Goal: Task Accomplishment & Management: Complete application form

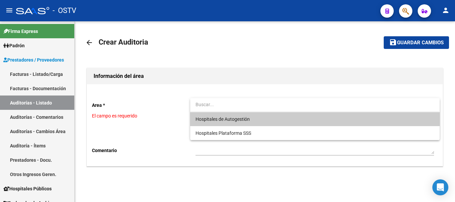
click at [219, 123] on span "Hospitales de Autogestión" at bounding box center [314, 119] width 238 height 14
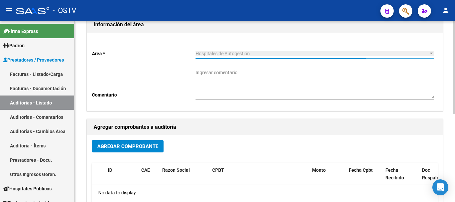
scroll to position [67, 0]
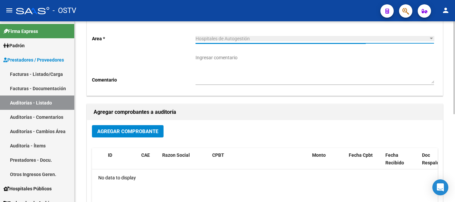
click at [142, 132] on button "Agregar Comprobante" at bounding box center [128, 131] width 72 height 12
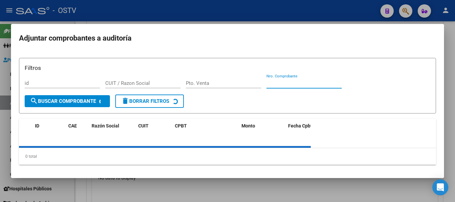
click at [326, 85] on input "Nro. Comprobante" at bounding box center [303, 83] width 75 height 6
paste input "471"
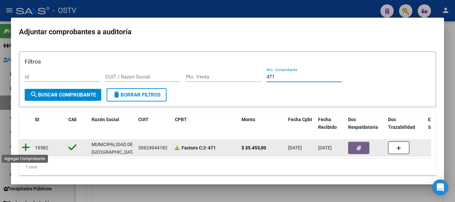
type input "471"
click at [26, 147] on icon at bounding box center [26, 147] width 8 height 9
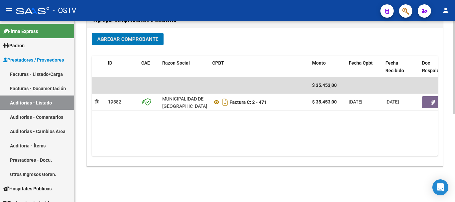
scroll to position [167, 0]
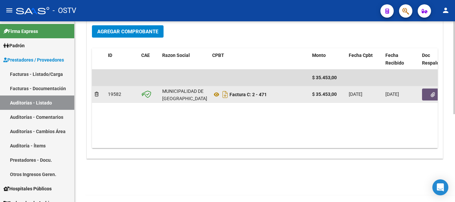
click at [426, 89] on button "button" at bounding box center [432, 95] width 21 height 12
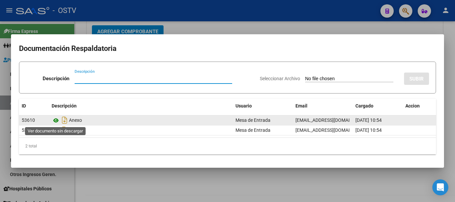
click at [57, 121] on icon at bounding box center [56, 121] width 9 height 8
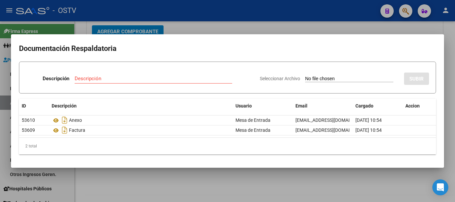
click at [352, 27] on div at bounding box center [227, 101] width 455 height 202
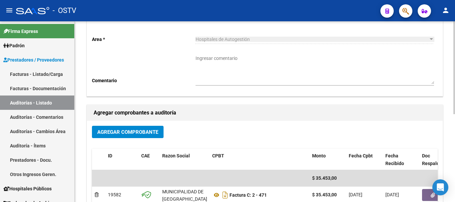
scroll to position [0, 0]
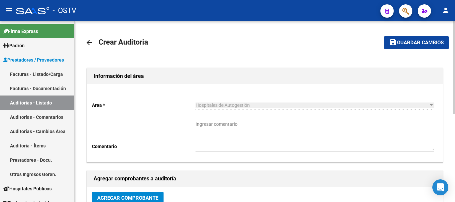
click at [411, 39] on button "save Guardar cambios" at bounding box center [416, 42] width 65 height 12
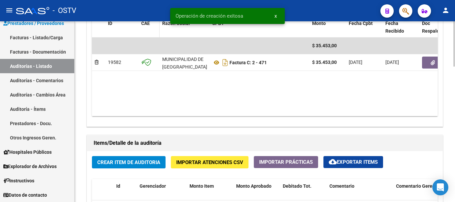
scroll to position [400, 0]
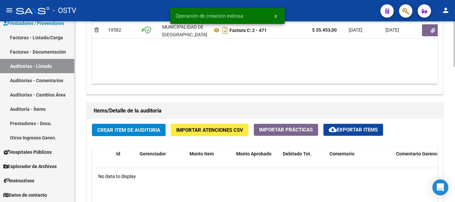
click at [155, 134] on button "Crear Item de Auditoria" at bounding box center [129, 130] width 74 height 12
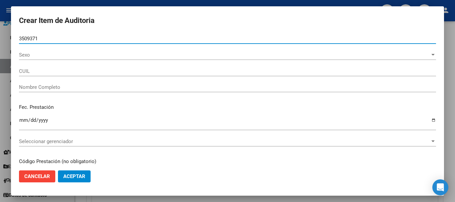
type input "35093715"
type input "27350937159"
type input "TUAMA [PERSON_NAME]"
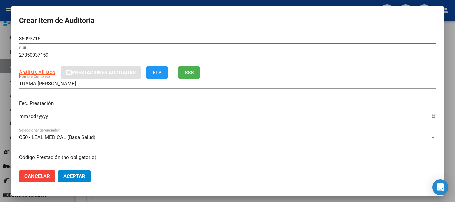
type input "35093715"
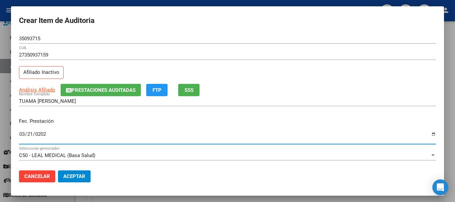
type input "[DATE]"
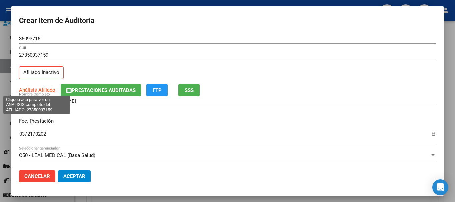
click at [41, 88] on span "Análisis Afiliado" at bounding box center [37, 90] width 36 height 6
type textarea "27350937159"
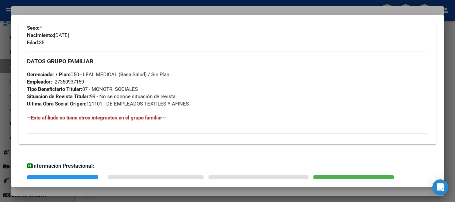
scroll to position [358, 0]
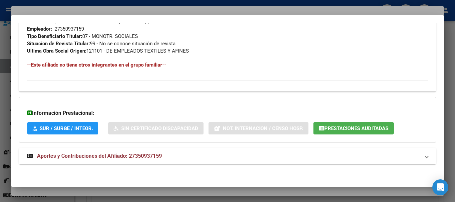
click at [139, 154] on span "Aportes y Contribuciones del Afiliado: 27350937159" at bounding box center [99, 156] width 125 height 6
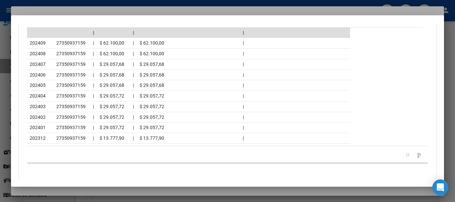
scroll to position [657, 0]
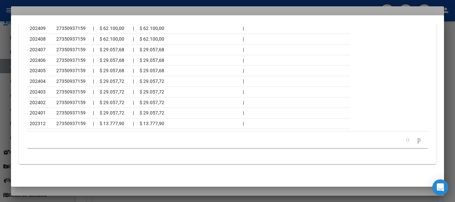
click at [104, 11] on div at bounding box center [227, 101] width 455 height 202
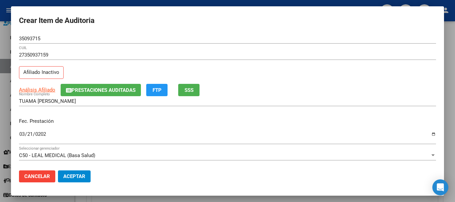
click at [226, 67] on div "27350937159 CUIL Afiliado Inactivo" at bounding box center [227, 67] width 417 height 34
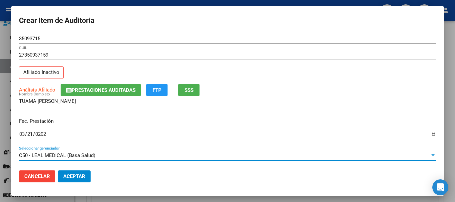
scroll to position [90, 0]
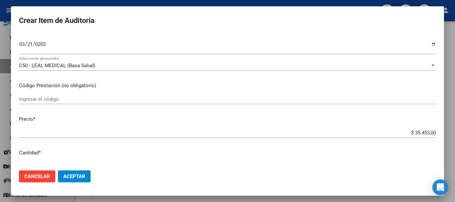
type input "$ 0,01"
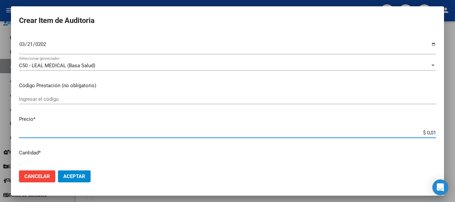
type input "$ 0,15"
type input "$ 1,55"
type input "$ 15,58"
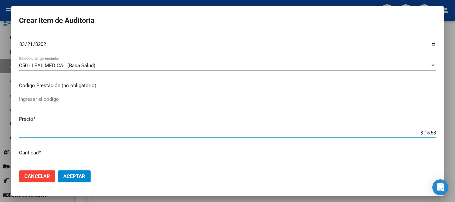
type input "$ 15,58"
type input "$ 155,88"
type input "$ 1.558,80"
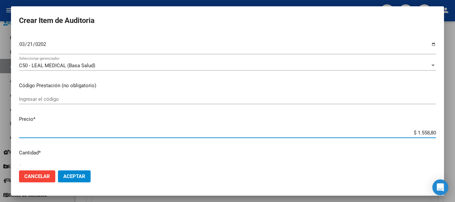
type input "$ 15.588,00"
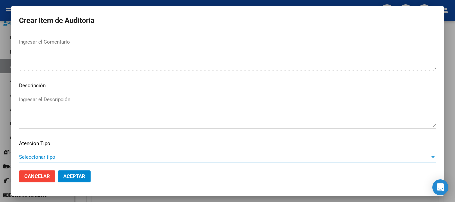
scroll to position [411, 0]
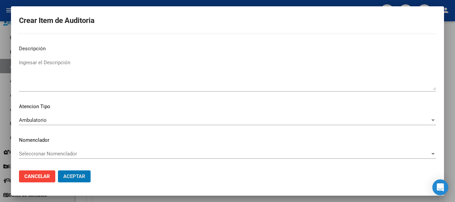
click at [58, 171] on button "Aceptar" at bounding box center [74, 177] width 33 height 12
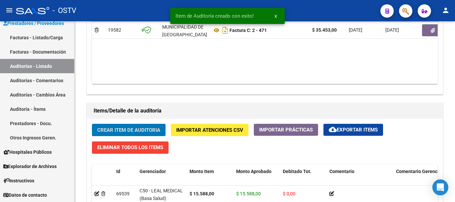
click at [92, 124] on button "Crear Item de Auditoria" at bounding box center [129, 130] width 74 height 12
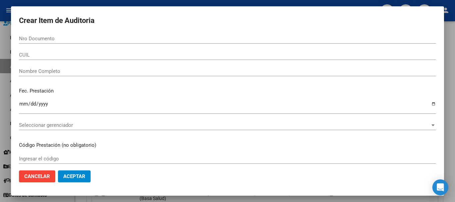
click at [453, 156] on div at bounding box center [227, 101] width 455 height 202
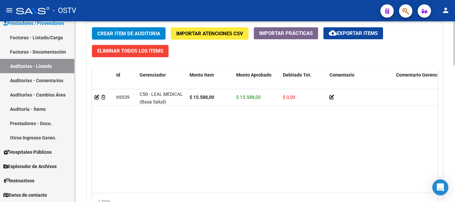
scroll to position [500, 0]
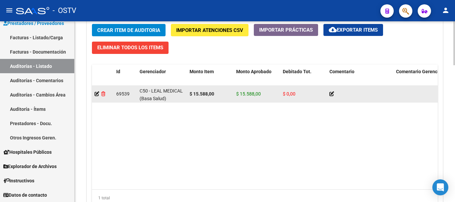
click at [104, 93] on icon at bounding box center [103, 94] width 4 height 5
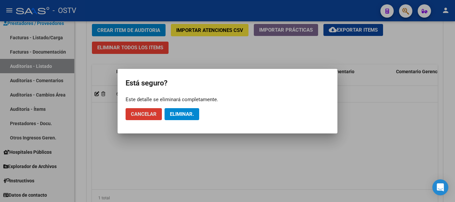
click at [180, 114] on span "Eliminar." at bounding box center [182, 114] width 24 height 6
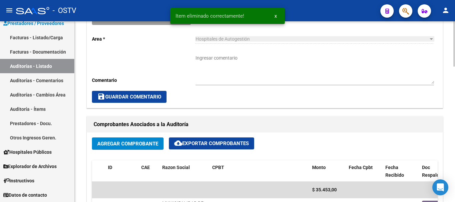
scroll to position [261, 0]
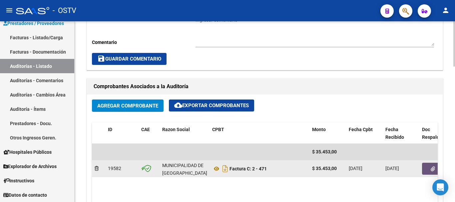
click at [431, 171] on icon "button" at bounding box center [433, 169] width 4 height 5
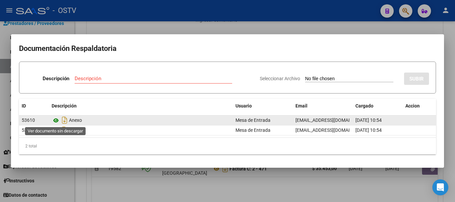
click at [55, 121] on icon at bounding box center [56, 121] width 9 height 8
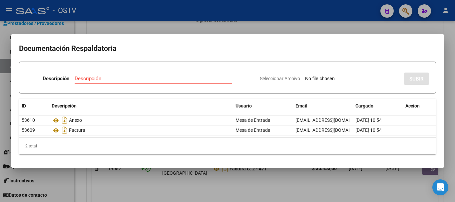
click at [254, 25] on div at bounding box center [227, 101] width 455 height 202
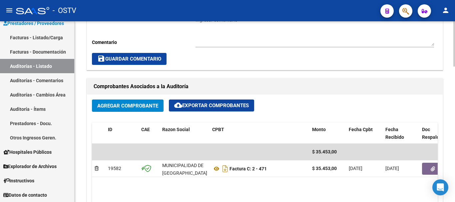
scroll to position [428, 0]
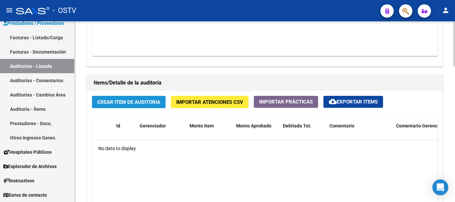
click at [135, 97] on button "Crear Item de Auditoria" at bounding box center [129, 102] width 74 height 12
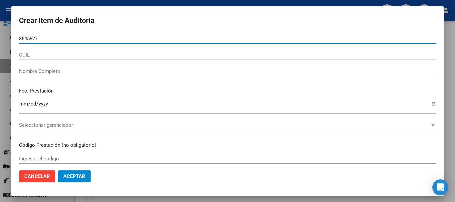
type input "36458271"
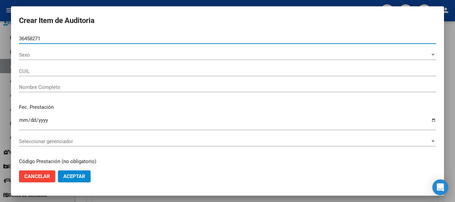
type input "23364582714"
type input "[PERSON_NAME] [PERSON_NAME]"
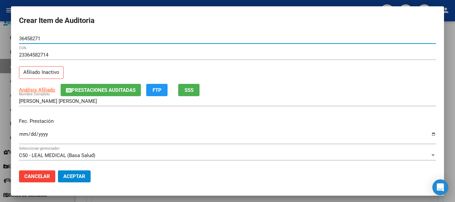
type input "36458271"
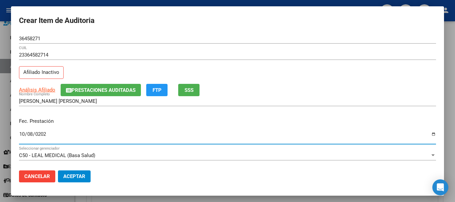
type input "[DATE]"
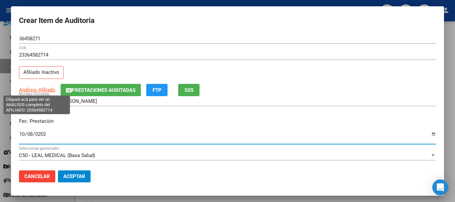
click at [35, 89] on span "Análisis Afiliado" at bounding box center [37, 90] width 36 height 6
type textarea "23364582714"
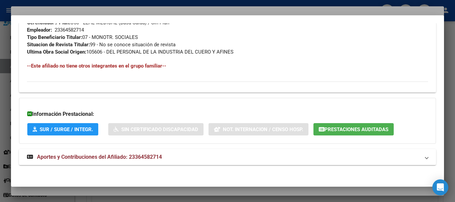
scroll to position [358, 0]
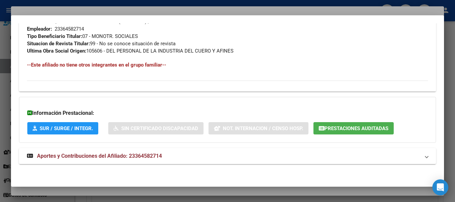
click at [132, 155] on span "Aportes y Contribuciones del Afiliado: 23364582714" at bounding box center [99, 156] width 125 height 6
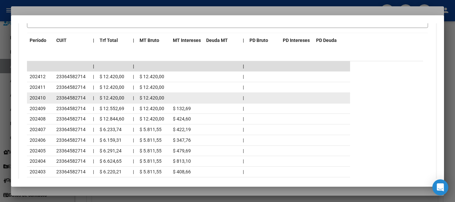
scroll to position [630, 0]
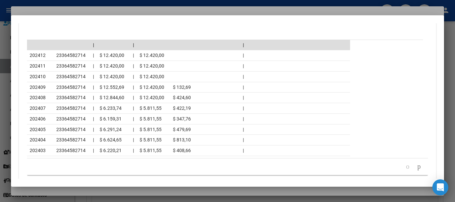
click at [118, 11] on div at bounding box center [227, 101] width 455 height 202
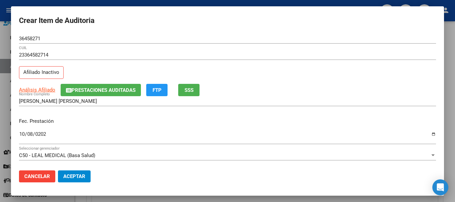
click at [261, 74] on div "23364582714 CUIL Afiliado Inactivo" at bounding box center [227, 67] width 417 height 34
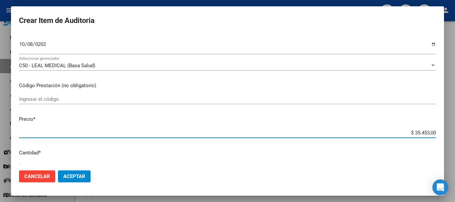
type input "$ 0,01"
type input "$ 0,11"
type input "$ 1,19"
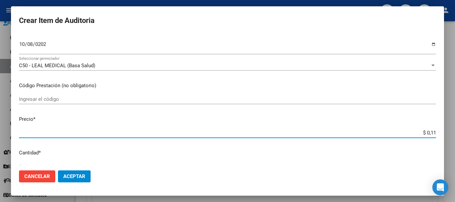
type input "$ 1,19"
type input "$ 11,97"
type input "$ 119,75"
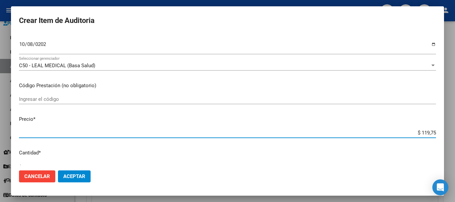
type input "$ 1.197,50"
type input "$ 11.975,00"
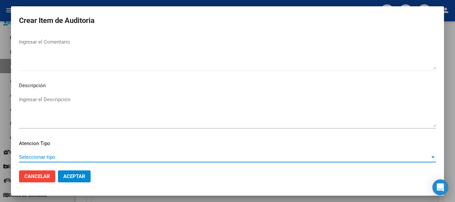
scroll to position [411, 0]
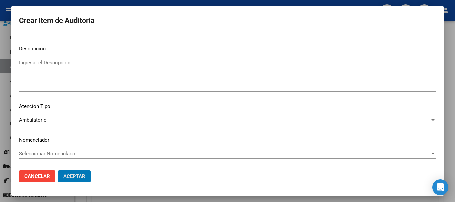
click at [58, 171] on button "Aceptar" at bounding box center [74, 177] width 33 height 12
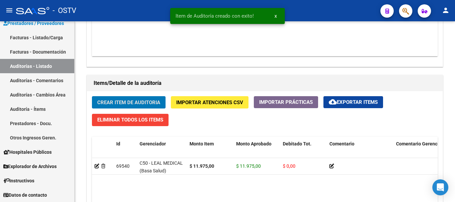
scroll to position [428, 0]
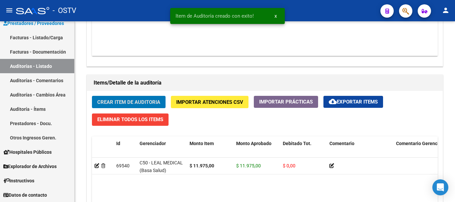
click at [92, 96] on button "Crear Item de Auditoria" at bounding box center [129, 102] width 74 height 12
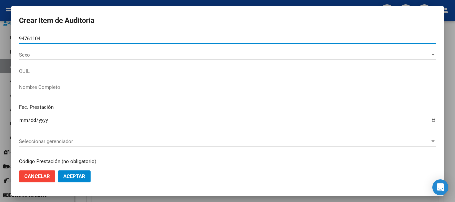
type input "94761104"
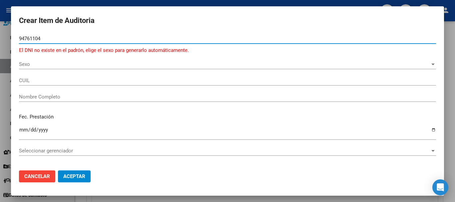
click at [36, 66] on span "Sexo" at bounding box center [224, 64] width 411 height 6
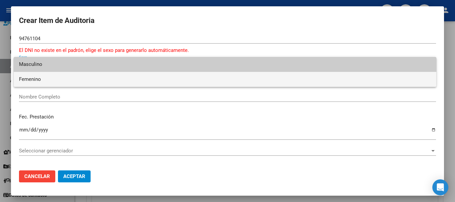
click at [36, 79] on span "Femenino" at bounding box center [225, 79] width 412 height 15
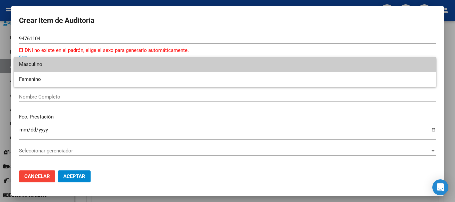
type input "27947611041"
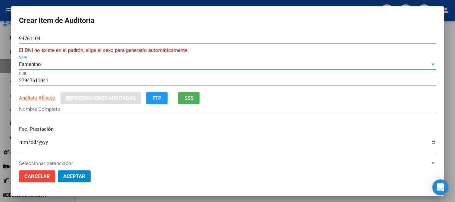
type input "[PERSON_NAME] [PERSON_NAME]"
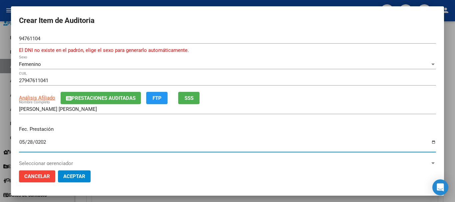
type input "[DATE]"
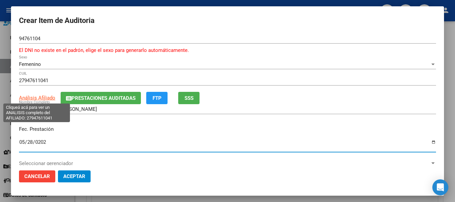
click at [39, 97] on span "Análisis Afiliado" at bounding box center [37, 98] width 36 height 6
type textarea "27947611041"
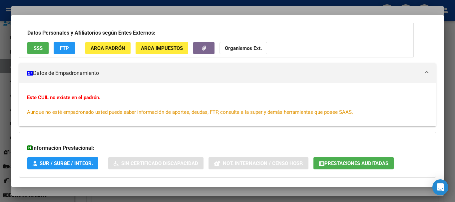
scroll to position [87, 0]
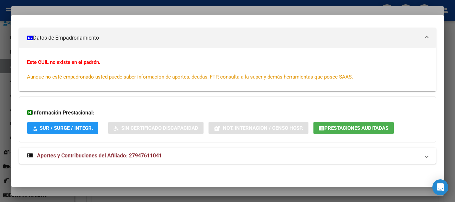
click at [137, 155] on span "Aportes y Contribuciones del Afiliado: 27947611041" at bounding box center [99, 156] width 125 height 6
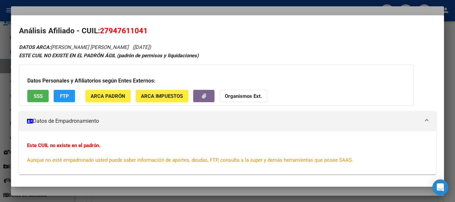
scroll to position [0, 0]
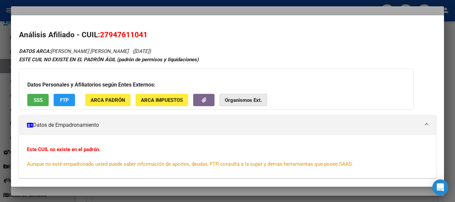
click at [242, 99] on strong "Organismos Ext." at bounding box center [243, 100] width 37 height 6
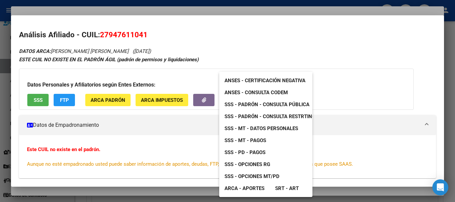
click at [284, 103] on span "SSS - Padrón - Consulta Pública" at bounding box center [266, 105] width 85 height 6
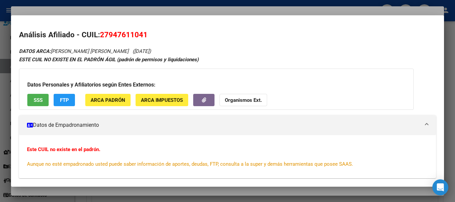
click at [142, 6] on div at bounding box center [227, 101] width 455 height 202
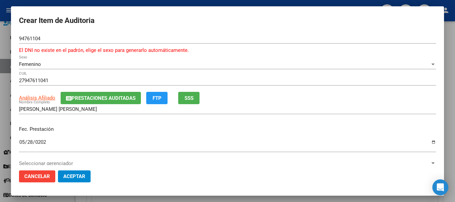
click at [333, 77] on div "27947611041 CUIL" at bounding box center [227, 81] width 417 height 10
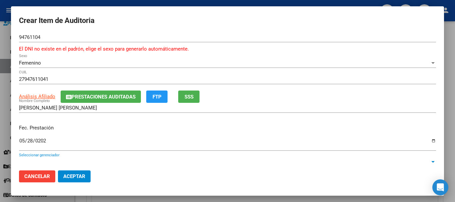
scroll to position [98, 0]
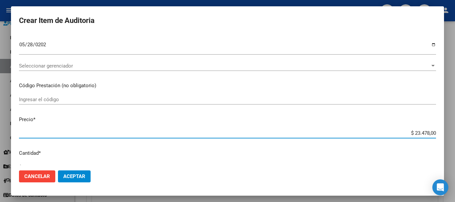
type input "$ 0,01"
type input "$ 0,17"
type input "$ 1,77"
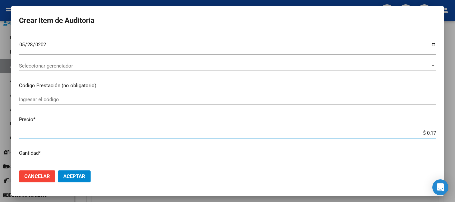
type input "$ 1,77"
type input "$ 17,72"
type input "$ 177,27"
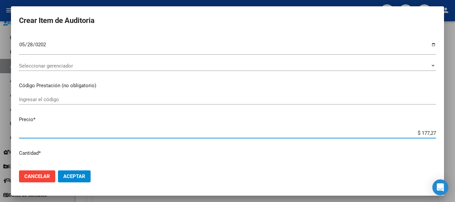
type input "$ 1.772,70"
type input "$ 17.727,00"
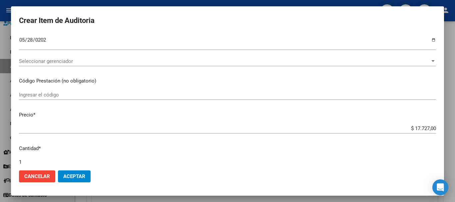
scroll to position [232, 0]
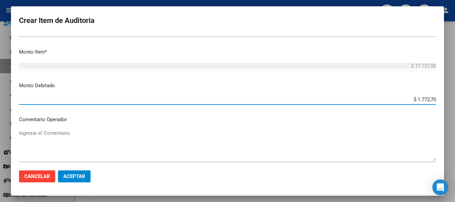
type input "$ 17.727,00"
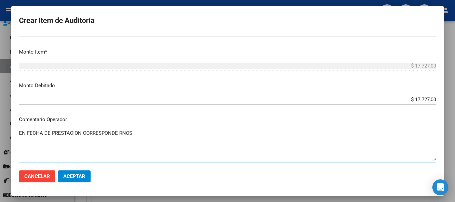
paste textarea "0-0340-5"
type textarea "EN FECHA DE PRESTACION CORRESPONDE RNOS 0-0340-5"
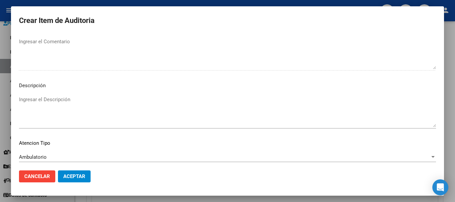
scroll to position [419, 0]
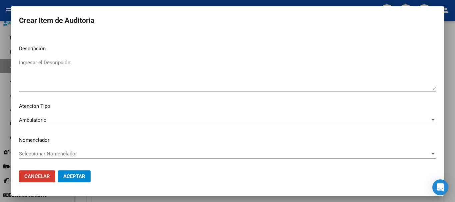
click at [58, 171] on button "Aceptar" at bounding box center [74, 177] width 33 height 12
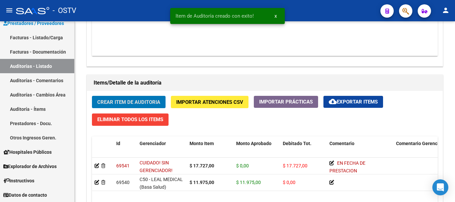
click at [92, 96] on button "Crear Item de Auditoria" at bounding box center [129, 102] width 74 height 12
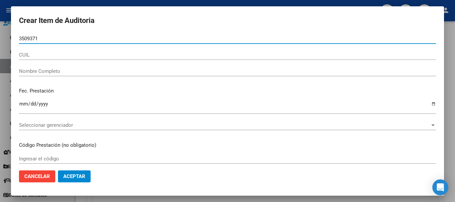
type input "35093715"
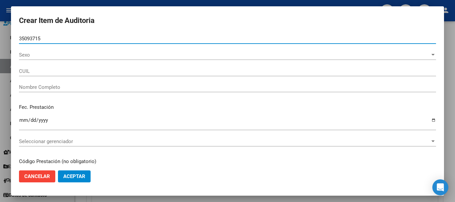
type input "27350937159"
type input "TUAMA [PERSON_NAME]"
type input "35093715"
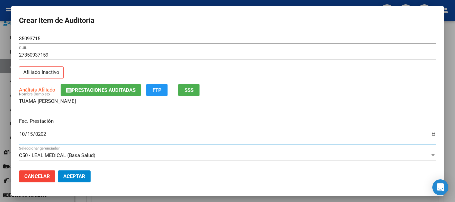
type input "[DATE]"
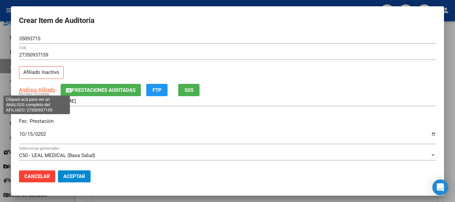
click at [49, 88] on span "Análisis Afiliado" at bounding box center [37, 90] width 36 height 6
type textarea "27350937159"
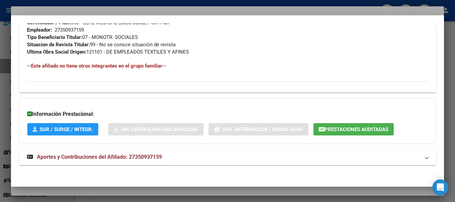
scroll to position [358, 0]
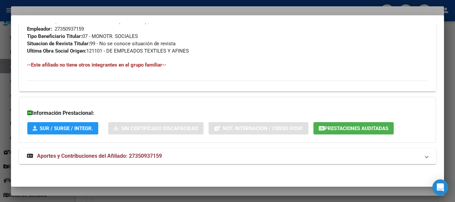
click at [111, 152] on strong "Aportes y Contribuciones del Afiliado: 27350937159" at bounding box center [94, 156] width 135 height 8
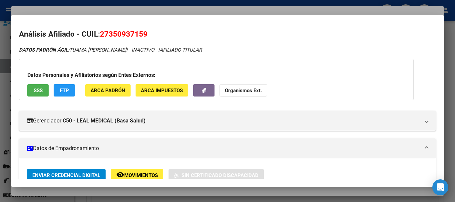
scroll to position [0, 0]
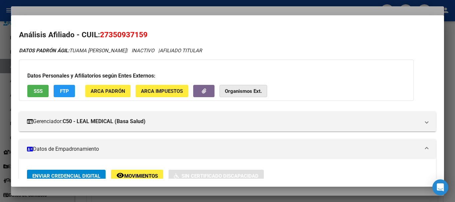
click at [258, 97] on button "Organismos Ext." at bounding box center [243, 91] width 48 height 12
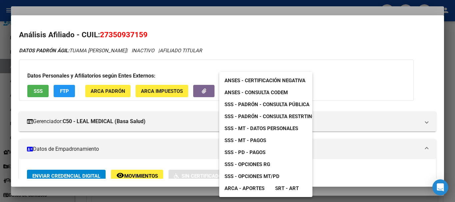
click at [269, 107] on span "SSS - Padrón - Consulta Pública" at bounding box center [266, 105] width 85 height 6
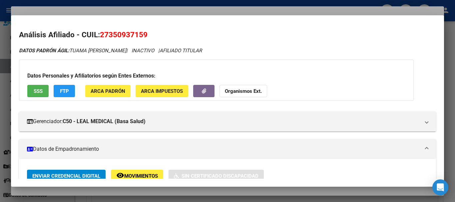
click at [241, 87] on button "Organismos Ext." at bounding box center [243, 91] width 48 height 12
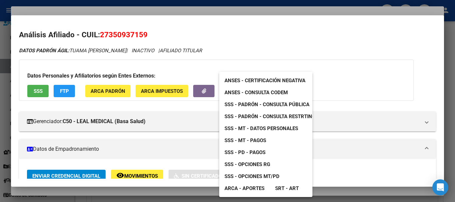
click at [252, 129] on span "SSS - MT - Datos Personales" at bounding box center [261, 129] width 74 height 6
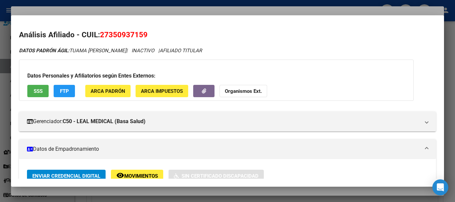
click at [231, 90] on strong "Organismos Ext." at bounding box center [243, 91] width 37 height 6
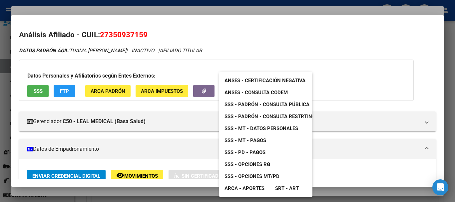
click at [260, 141] on span "SSS - MT - Pagos" at bounding box center [245, 141] width 42 height 6
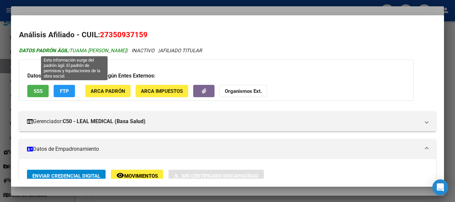
drag, startPoint x: 130, startPoint y: 50, endPoint x: 71, endPoint y: 51, distance: 59.0
click at [71, 51] on icon "DATOS [PERSON_NAME] ÁGIL: TUAMA [PERSON_NAME] | INACTIVO | AFILIADO TITULAR" at bounding box center [110, 51] width 183 height 6
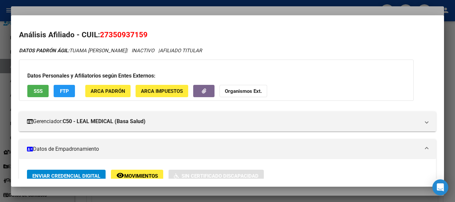
copy span "TUAMA [PERSON_NAME]"
click at [243, 90] on strong "Organismos Ext." at bounding box center [243, 91] width 37 height 6
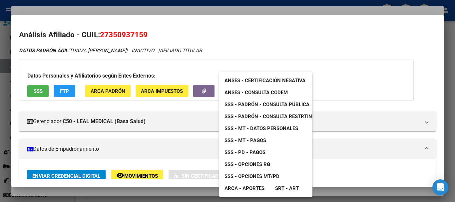
click at [126, 35] on div at bounding box center [227, 101] width 455 height 202
click at [126, 36] on span "27350937159" at bounding box center [124, 34] width 48 height 9
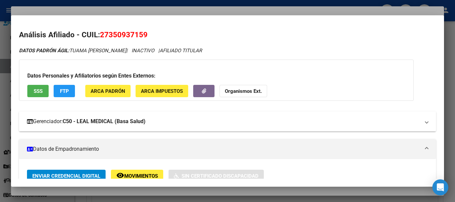
copy span "27350937159"
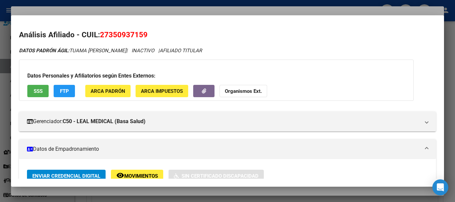
click at [255, 92] on strong "Organismos Ext." at bounding box center [243, 91] width 37 height 6
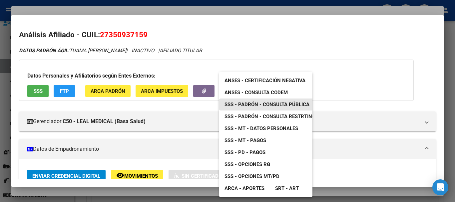
click at [303, 107] on span "SSS - Padrón - Consulta Pública" at bounding box center [266, 105] width 85 height 6
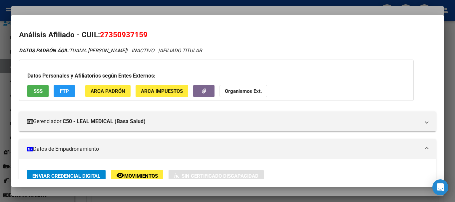
click at [201, 13] on div at bounding box center [227, 101] width 455 height 202
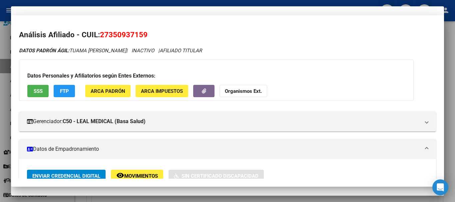
click at [256, 54] on input "27350937159" at bounding box center [227, 55] width 417 height 6
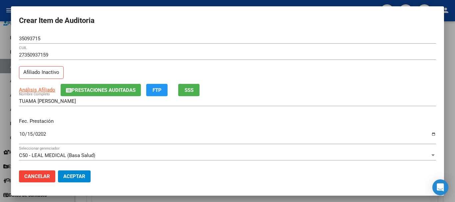
scroll to position [90, 0]
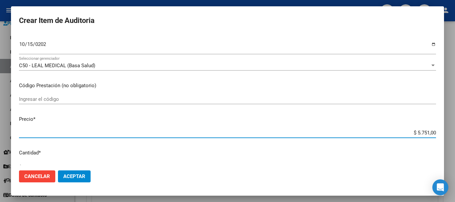
type input "$ 0,01"
type input "$ 0,12"
type input "$ 1,25"
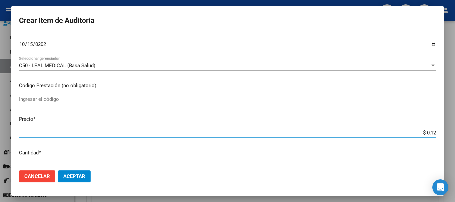
type input "$ 1,25"
type input "$ 12,55"
type input "$ 125,50"
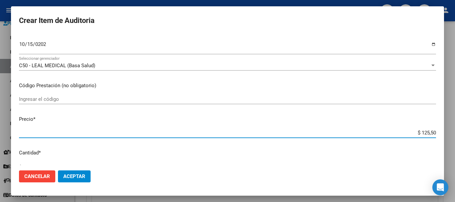
type input "$ 1.255,00"
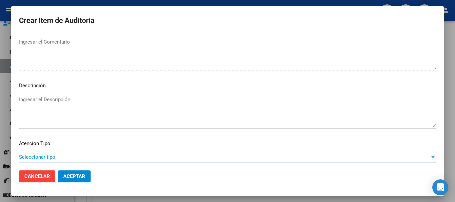
scroll to position [411, 0]
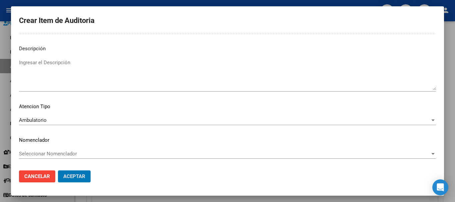
click at [58, 171] on button "Aceptar" at bounding box center [74, 177] width 33 height 12
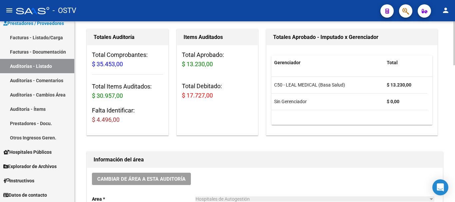
scroll to position [62, 0]
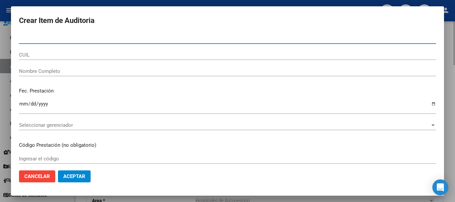
paste input "30649000"
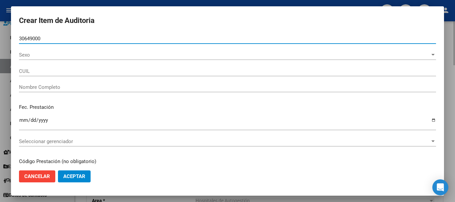
type input "30649000"
type input "27306490007"
type input "[PERSON_NAME][DATE]"
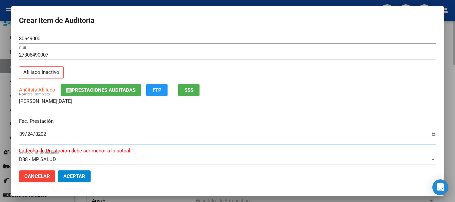
type input "[DATE]"
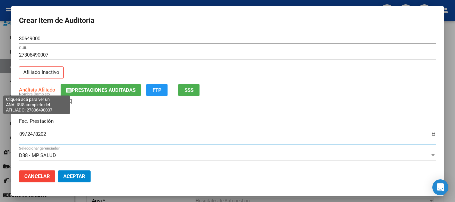
click at [44, 90] on span "Análisis Afiliado" at bounding box center [37, 90] width 36 height 6
type textarea "27306490007"
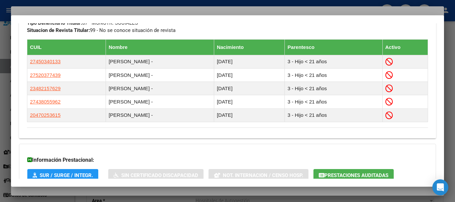
scroll to position [418, 0]
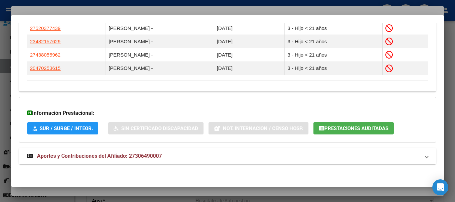
click at [190, 154] on mat-panel-title "Aportes y Contribuciones del Afiliado: 27306490007" at bounding box center [223, 156] width 393 height 8
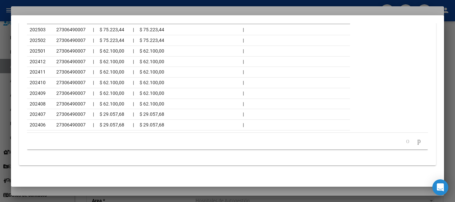
scroll to position [717, 0]
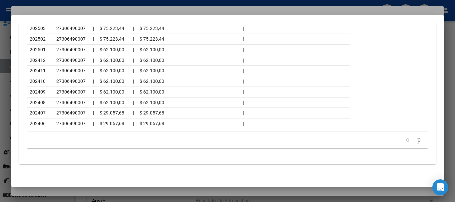
click at [80, 9] on div at bounding box center [227, 101] width 455 height 202
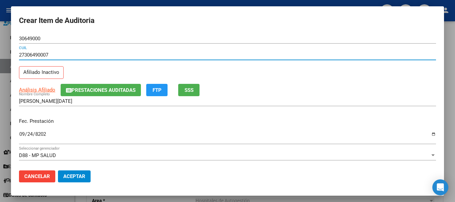
click at [245, 55] on input "27306490007" at bounding box center [227, 55] width 417 height 6
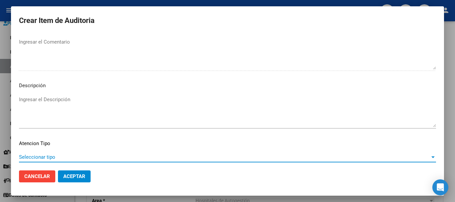
scroll to position [411, 0]
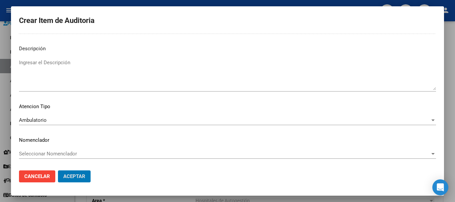
click at [58, 171] on button "Aceptar" at bounding box center [74, 177] width 33 height 12
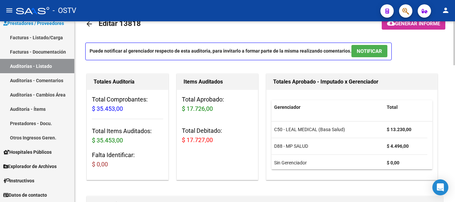
scroll to position [0, 0]
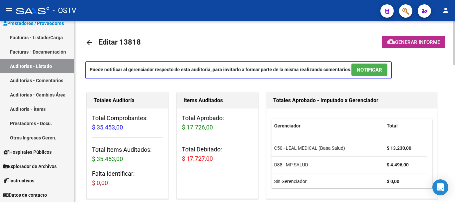
click at [403, 38] on button "cloud_download Generar informe" at bounding box center [414, 42] width 64 height 12
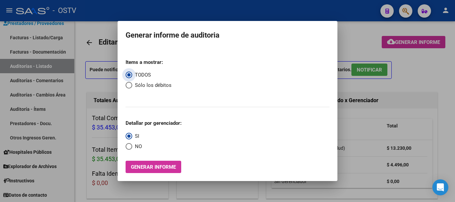
click at [128, 86] on span "Select an option" at bounding box center [129, 85] width 7 height 7
click at [128, 86] on input "Sólo los débitos" at bounding box center [129, 85] width 7 height 7
radio input "true"
click at [131, 149] on span "Select an option" at bounding box center [129, 146] width 7 height 7
click at [131, 149] on input "NO" at bounding box center [129, 146] width 7 height 7
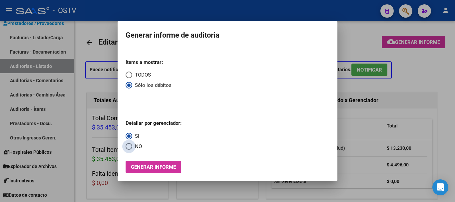
radio input "true"
click at [165, 168] on span "Generar informe" at bounding box center [153, 167] width 45 height 6
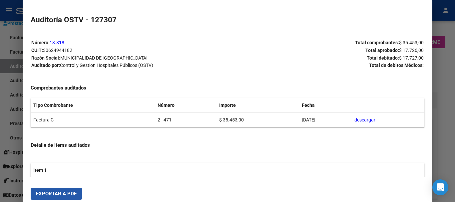
click at [69, 193] on span "Exportar a PDF" at bounding box center [56, 194] width 41 height 6
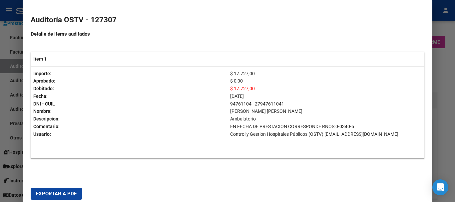
scroll to position [119, 0]
click at [447, 97] on div at bounding box center [227, 101] width 455 height 202
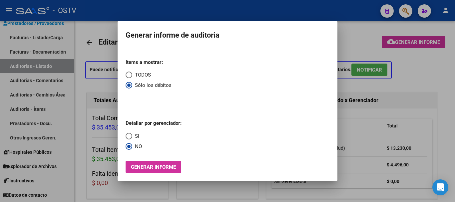
click at [447, 97] on div at bounding box center [227, 101] width 455 height 202
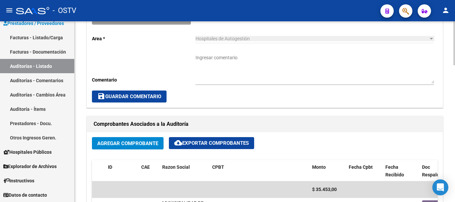
scroll to position [266, 0]
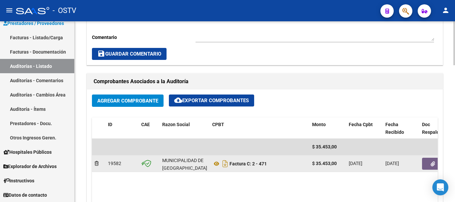
click at [431, 164] on icon "button" at bounding box center [433, 164] width 4 height 5
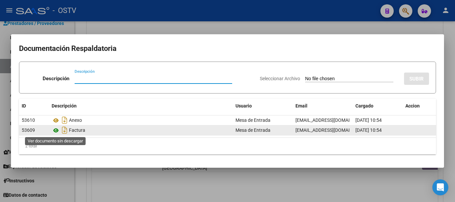
click at [58, 133] on icon at bounding box center [56, 131] width 9 height 8
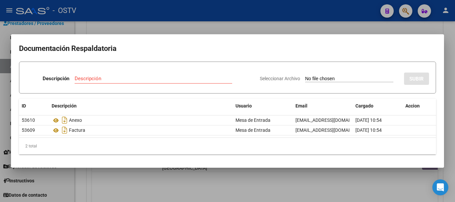
click at [130, 81] on input "Descripción" at bounding box center [154, 79] width 158 height 6
type input "DEBITO"
click at [305, 76] on input "Seleccionar Archivo" at bounding box center [349, 79] width 88 height 6
type input "C:\fakepath\DEBITO FC 2-471.pdf"
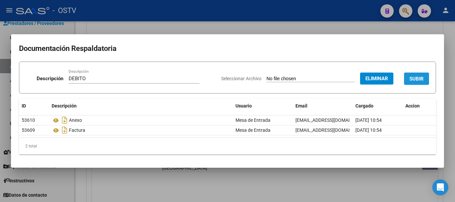
click at [416, 78] on span "SUBIR" at bounding box center [416, 79] width 14 height 6
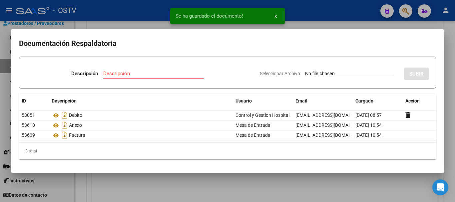
click at [455, 109] on div at bounding box center [227, 101] width 455 height 202
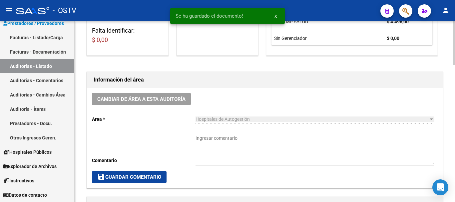
scroll to position [133, 0]
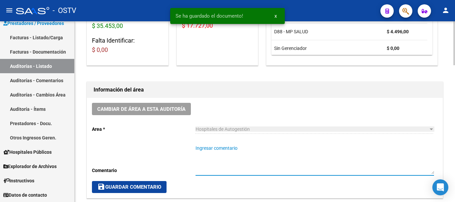
click at [256, 155] on textarea "Ingresar comentario" at bounding box center [314, 159] width 238 height 29
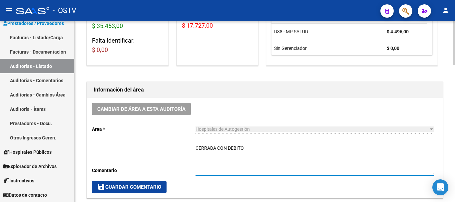
type textarea "CERRADA CON DEBITO"
click at [147, 186] on span "save Guardar Comentario" at bounding box center [129, 187] width 64 height 6
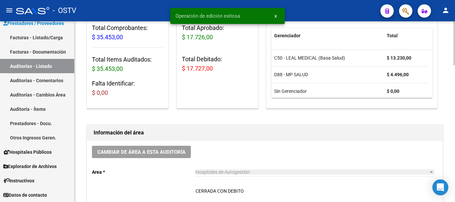
scroll to position [0, 0]
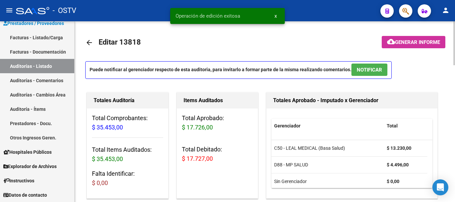
click at [88, 42] on mat-icon "arrow_back" at bounding box center [89, 43] width 8 height 8
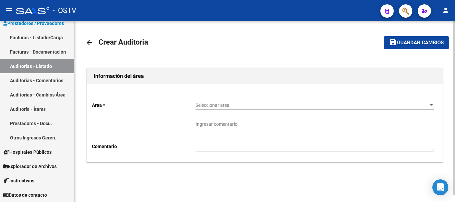
click at [219, 104] on span "Seleccionar area" at bounding box center [311, 106] width 232 height 6
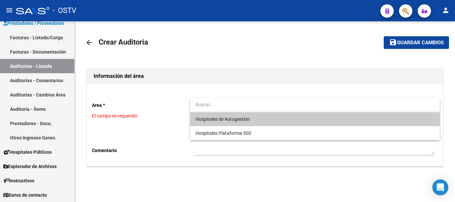
click at [224, 115] on span "Hospitales de Autogestión" at bounding box center [314, 119] width 238 height 14
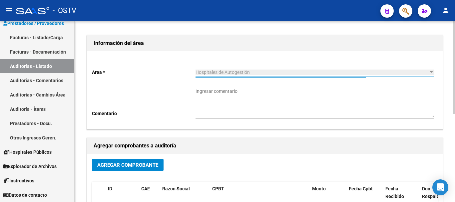
scroll to position [33, 0]
click at [128, 165] on span "Agregar Comprobante" at bounding box center [127, 165] width 61 height 6
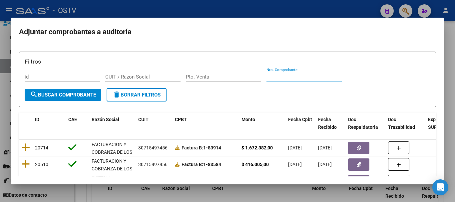
click at [313, 79] on input "Nro. Comprobante" at bounding box center [303, 77] width 75 height 6
paste input "8285"
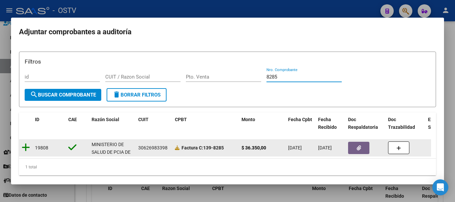
type input "8285"
click at [25, 148] on icon at bounding box center [26, 147] width 8 height 9
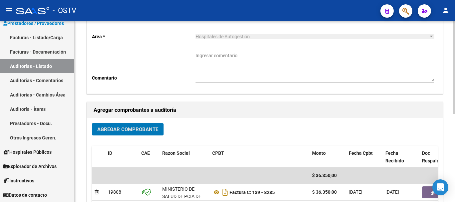
scroll to position [167, 0]
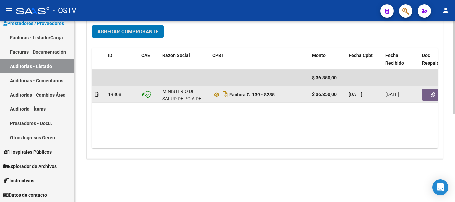
click at [431, 97] on icon "button" at bounding box center [433, 94] width 4 height 5
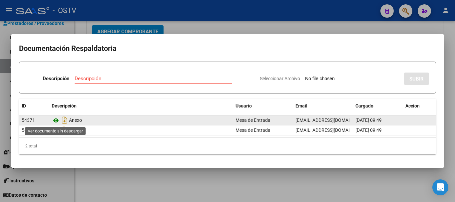
click at [56, 123] on icon at bounding box center [56, 121] width 9 height 8
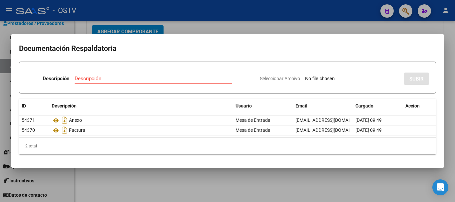
click at [213, 19] on div at bounding box center [227, 101] width 455 height 202
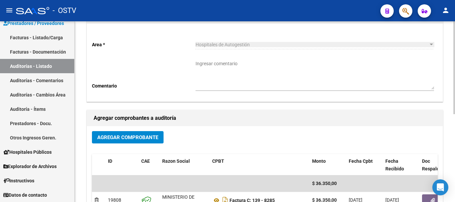
scroll to position [0, 0]
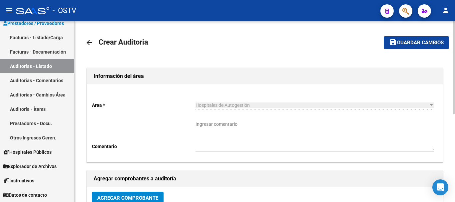
click at [424, 41] on span "Guardar cambios" at bounding box center [420, 43] width 47 height 6
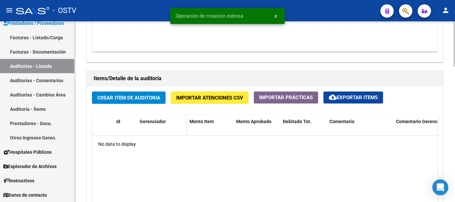
scroll to position [433, 0]
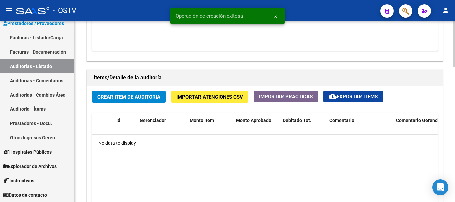
click at [152, 96] on span "Crear Item de Auditoria" at bounding box center [128, 97] width 63 height 6
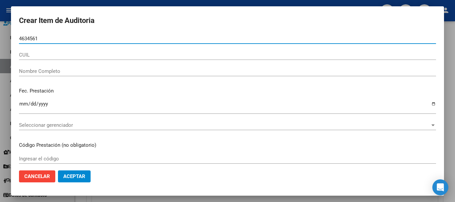
type input "46345618"
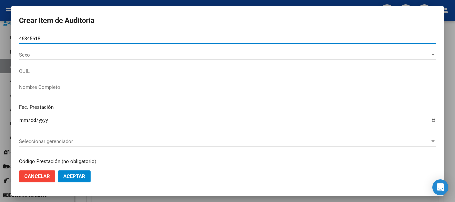
type input "27463456181"
type input "[PERSON_NAME] [PERSON_NAME]"
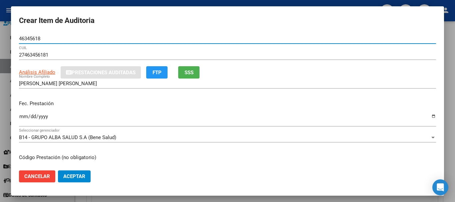
type input "46345618"
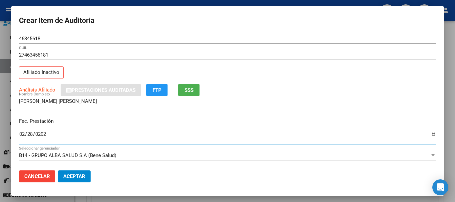
type input "[DATE]"
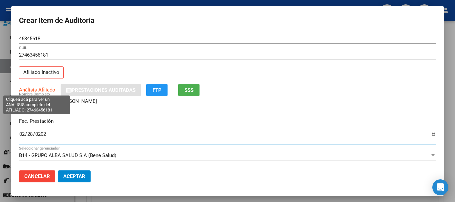
click at [32, 86] on app-link-go-to "Análisis Afiliado" at bounding box center [37, 90] width 36 height 8
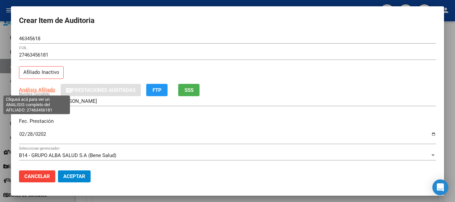
click at [33, 93] on span "Análisis Afiliado" at bounding box center [37, 90] width 36 height 6
type textarea "27463456181"
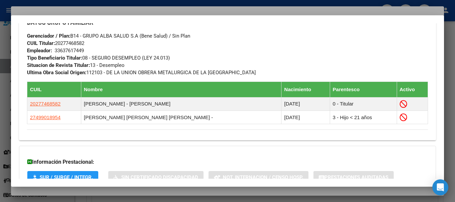
scroll to position [402, 0]
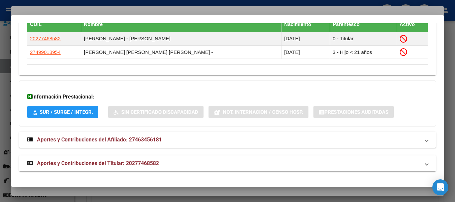
click at [145, 160] on strong "Aportes y Contribuciones del Titular: 20277468582" at bounding box center [93, 164] width 132 height 8
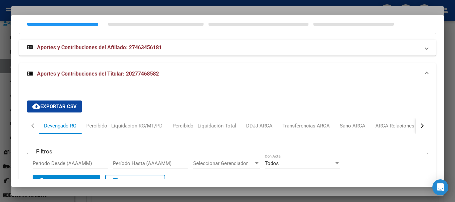
scroll to position [635, 0]
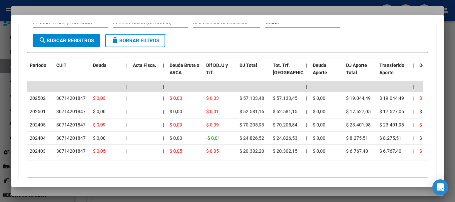
click at [145, 7] on div at bounding box center [227, 101] width 455 height 202
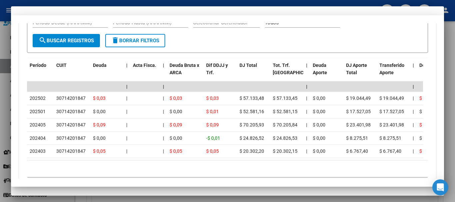
click at [261, 77] on div "27463456181 CUIL Afiliado Inactivo" at bounding box center [227, 67] width 417 height 34
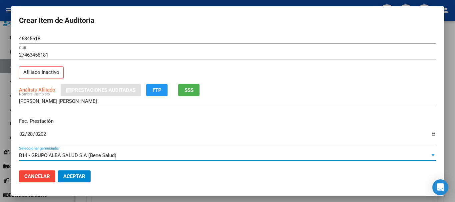
scroll to position [90, 0]
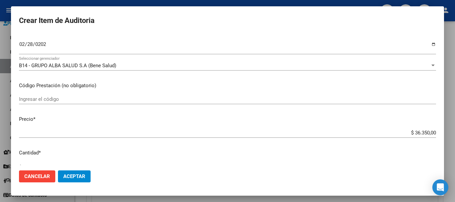
type input "$ 0,01"
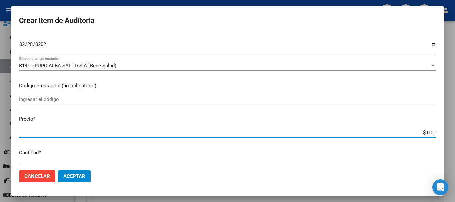
type input "$ 0,10"
type input "$ 1,09"
type input "$ 10,93"
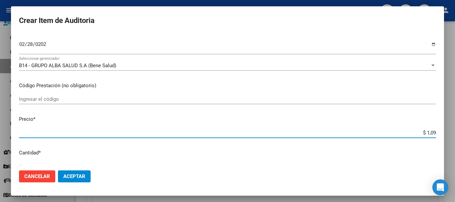
type input "$ 10,93"
type input "$ 109,31"
type input "$ 1.093,10"
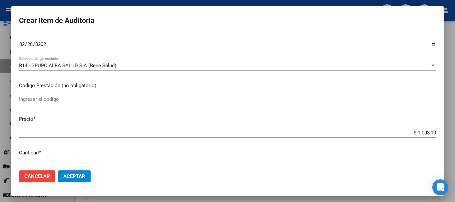
type input "$ 10.931,00"
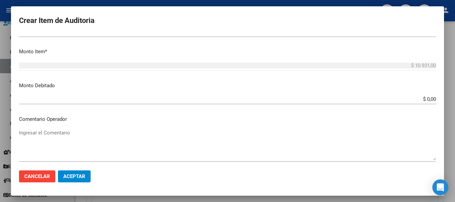
scroll to position [374, 0]
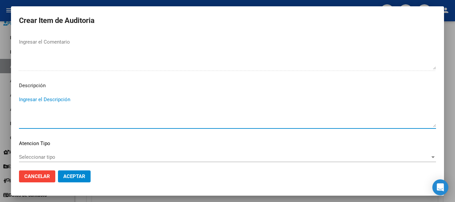
type textarea "A"
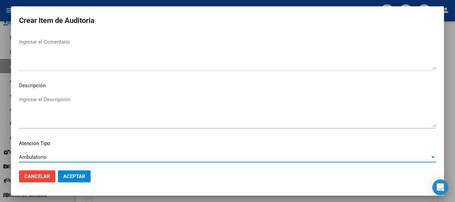
scroll to position [411, 0]
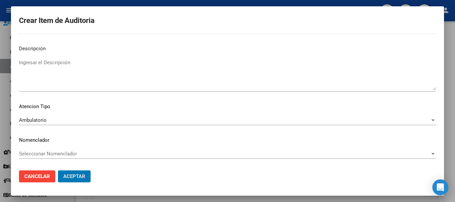
click at [58, 171] on button "Aceptar" at bounding box center [74, 177] width 33 height 12
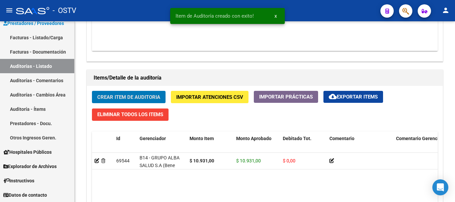
scroll to position [433, 0]
click at [92, 91] on button "Crear Item de Auditoria" at bounding box center [129, 97] width 74 height 12
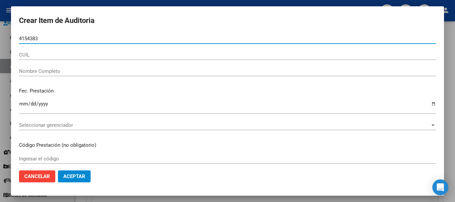
type input "41543834"
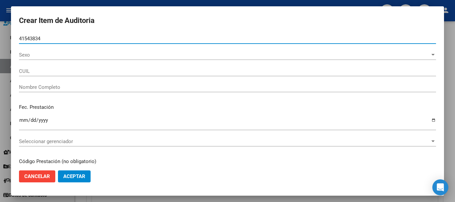
type input "20415438347"
type input "[PERSON_NAME] [PERSON_NAME] -"
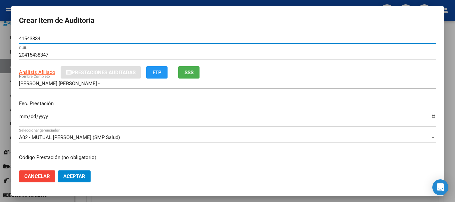
type input "41543834"
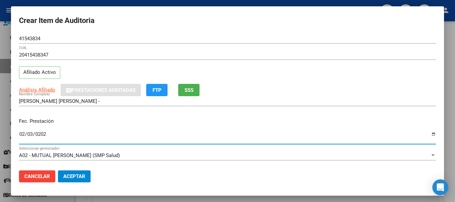
type input "[DATE]"
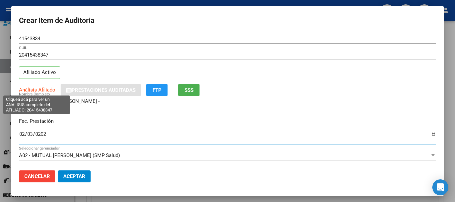
click at [41, 90] on span "Análisis Afiliado" at bounding box center [37, 90] width 36 height 6
type textarea "20415438347"
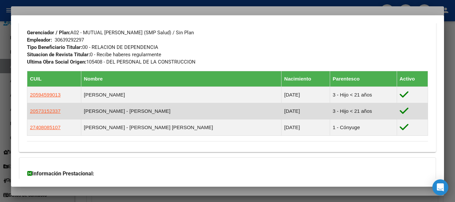
scroll to position [393, 0]
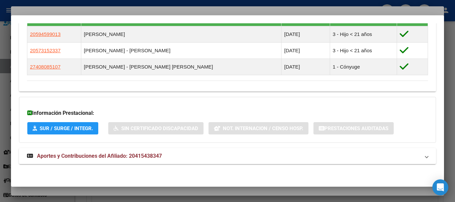
click at [154, 153] on span "Aportes y Contribuciones del Afiliado: 20415438347" at bounding box center [99, 156] width 125 height 6
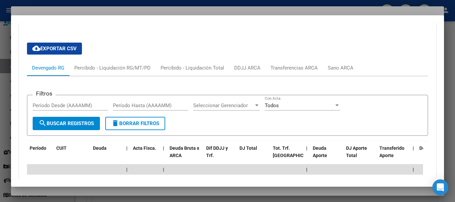
scroll to position [626, 0]
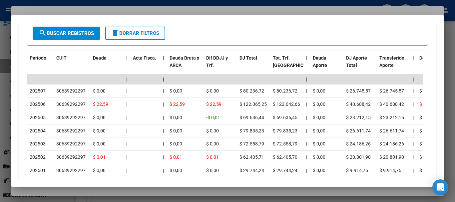
click at [127, 11] on div at bounding box center [227, 101] width 455 height 202
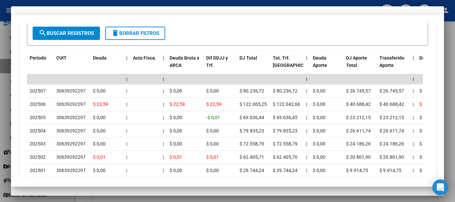
drag, startPoint x: 292, startPoint y: 55, endPoint x: 295, endPoint y: 57, distance: 3.5
click at [293, 55] on input "20415438347" at bounding box center [227, 55] width 417 height 6
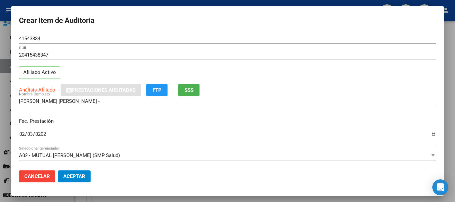
scroll to position [90, 0]
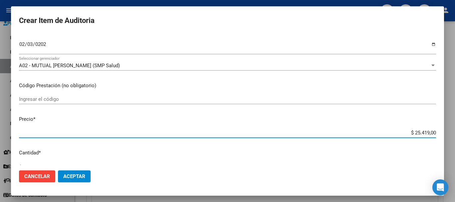
type input "$ 0,01"
type input "$ 0,10"
type input "$ 1,09"
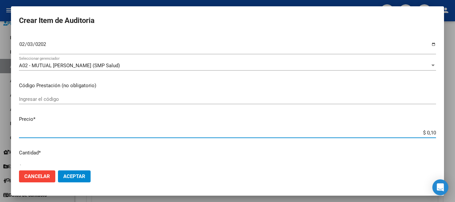
type input "$ 1,09"
type input "$ 10,93"
type input "$ 109,31"
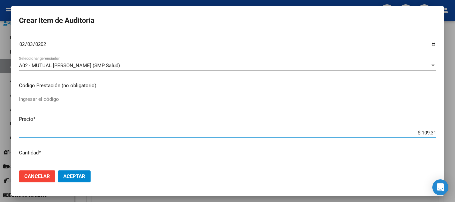
type input "$ 1.093,10"
type input "$ 10.931,00"
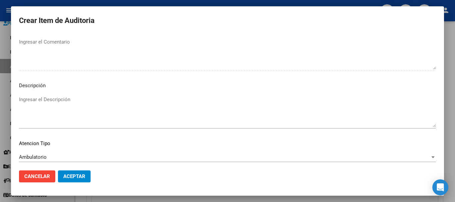
scroll to position [411, 0]
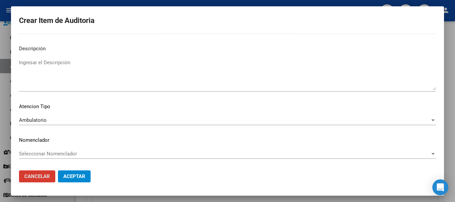
click at [58, 171] on button "Aceptar" at bounding box center [74, 177] width 33 height 12
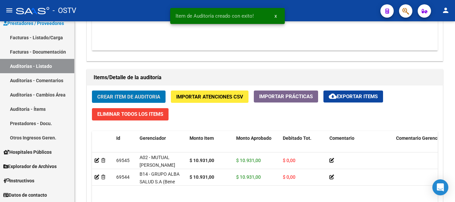
click at [92, 91] on button "Crear Item de Auditoria" at bounding box center [129, 97] width 74 height 12
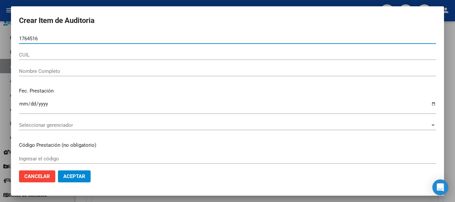
type input "17645166"
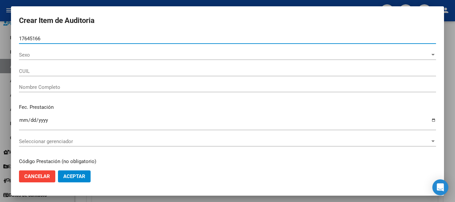
type input "27176451667"
type input "[PERSON_NAME] [PERSON_NAME]"
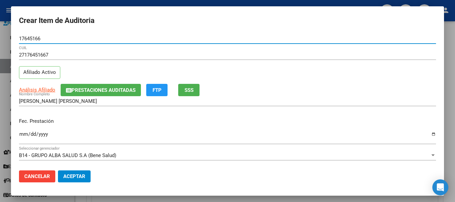
type input "17645166"
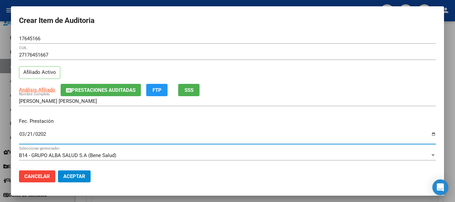
type input "[DATE]"
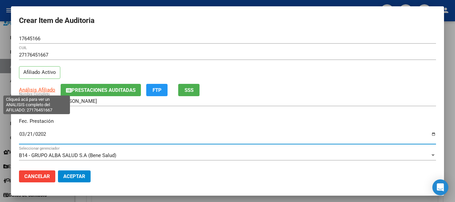
click at [43, 88] on span "Análisis Afiliado" at bounding box center [37, 90] width 36 height 6
type textarea "27176451667"
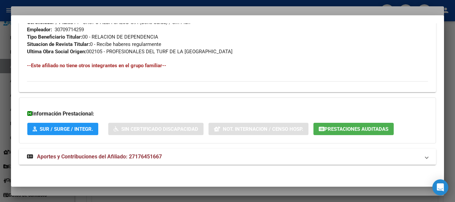
scroll to position [351, 0]
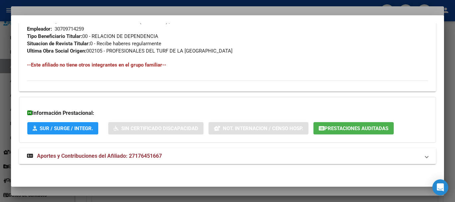
click at [130, 154] on span "Aportes y Contribuciones del Afiliado: 27176451667" at bounding box center [99, 156] width 125 height 6
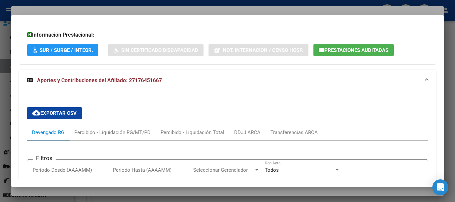
scroll to position [617, 0]
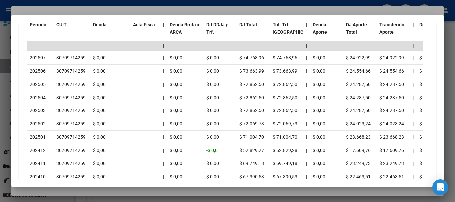
click at [90, 7] on div at bounding box center [227, 101] width 455 height 202
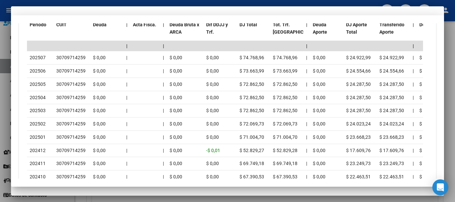
click at [213, 43] on div "17645166 Nro Documento" at bounding box center [227, 39] width 417 height 10
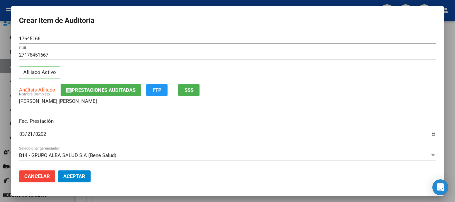
scroll to position [90, 0]
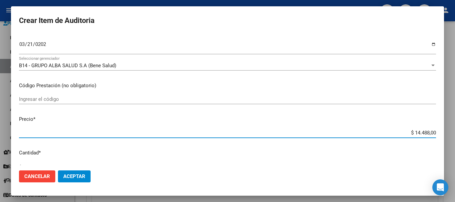
type input "$ 0,07"
type input "$ 0,72"
type input "$ 7,24"
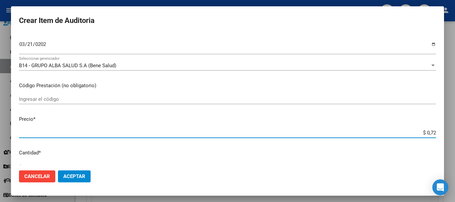
type input "$ 7,24"
type input "$ 72,44"
type input "$ 724,40"
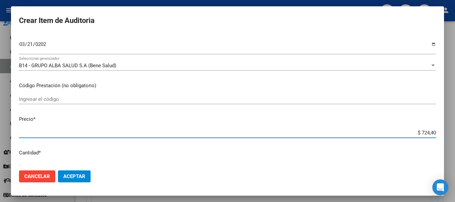
type input "$ 7.244,00"
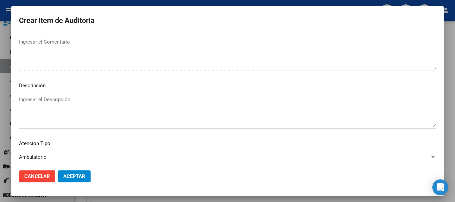
scroll to position [411, 0]
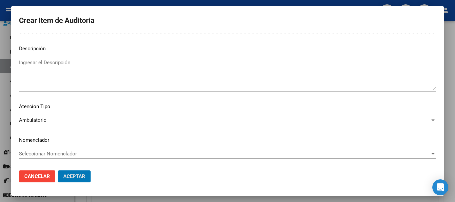
click at [58, 171] on button "Aceptar" at bounding box center [74, 177] width 33 height 12
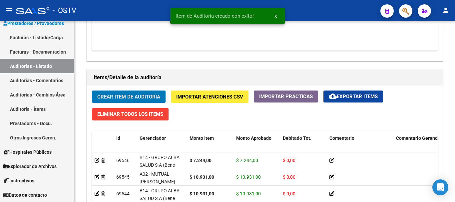
click at [92, 91] on button "Crear Item de Auditoria" at bounding box center [129, 97] width 74 height 12
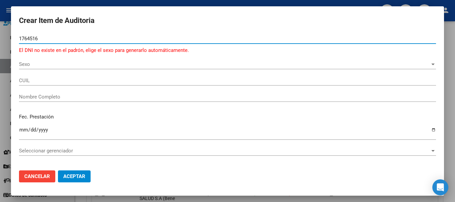
type input "17645166"
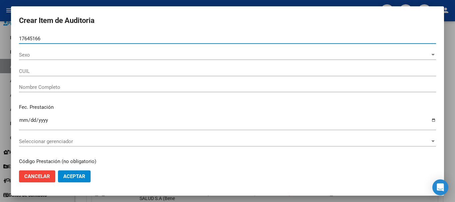
type input "27176451667"
type input "[PERSON_NAME] [PERSON_NAME]"
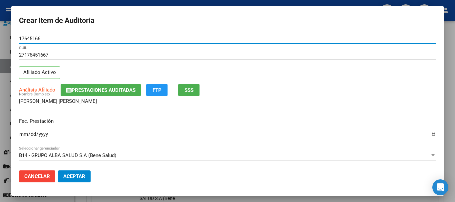
type input "17645166"
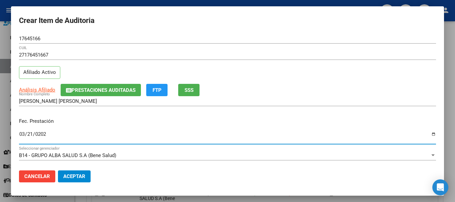
type input "[DATE]"
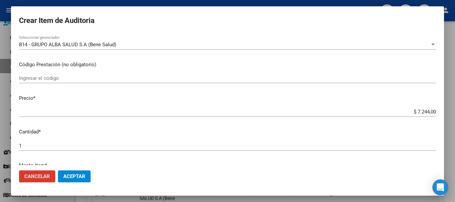
scroll to position [11, 0]
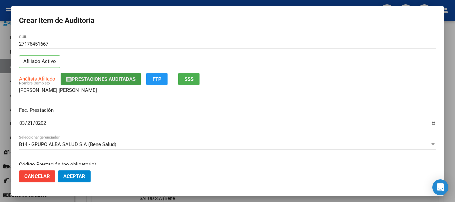
click at [116, 75] on button "Prestaciones Auditadas" at bounding box center [101, 79] width 80 height 12
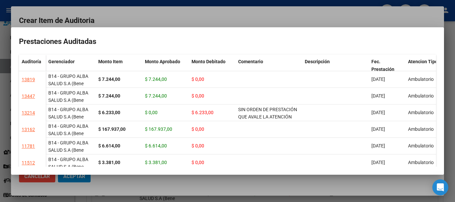
click at [157, 32] on mat-dialog-container "Prestaciones Auditadas Auditoría Gerenciador Monto Item Monto Aprobado Monto De…" at bounding box center [227, 101] width 433 height 148
click at [170, 18] on div at bounding box center [227, 101] width 455 height 202
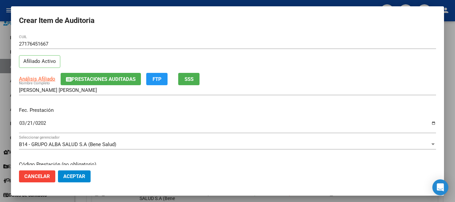
click at [300, 72] on div "27176451667 CUIL Afiliado Activo" at bounding box center [227, 56] width 417 height 34
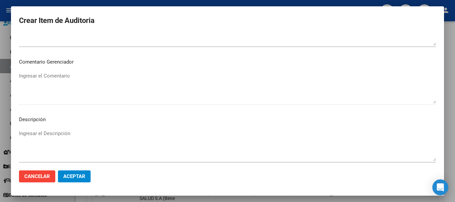
scroll to position [377, 0]
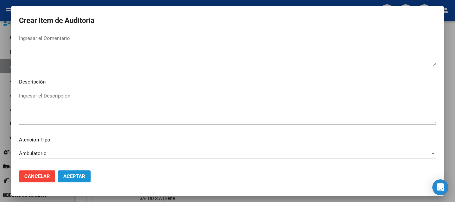
click at [81, 178] on span "Aceptar" at bounding box center [74, 177] width 22 height 6
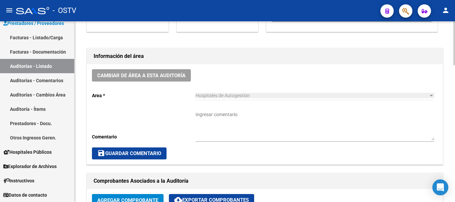
click at [258, 119] on textarea "Ingresar comentario" at bounding box center [314, 125] width 238 height 29
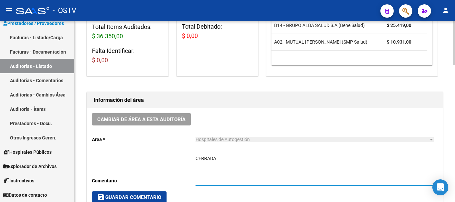
scroll to position [134, 0]
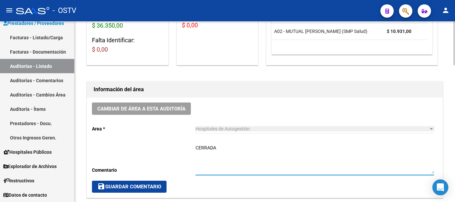
type textarea "CERRADA"
click at [121, 188] on span "save Guardar Comentario" at bounding box center [129, 187] width 64 height 6
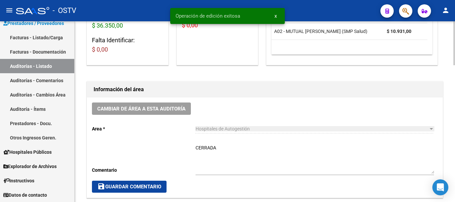
scroll to position [0, 0]
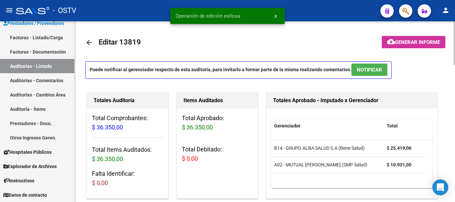
click at [93, 44] on mat-icon "arrow_back" at bounding box center [89, 43] width 8 height 8
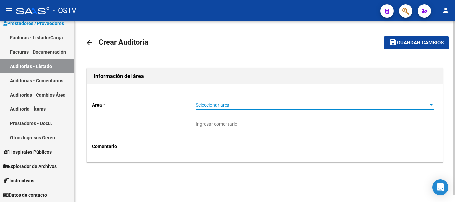
click at [219, 103] on span "Seleccionar area" at bounding box center [311, 106] width 232 height 6
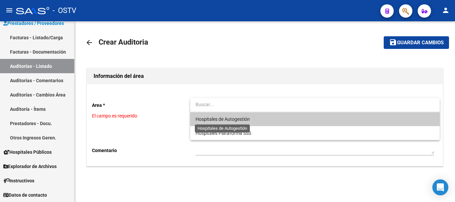
click at [219, 120] on span "Hospitales de Autogestión" at bounding box center [222, 119] width 54 height 5
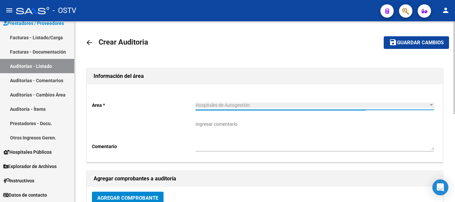
click at [111, 194] on button "Agregar Comprobante" at bounding box center [128, 198] width 72 height 12
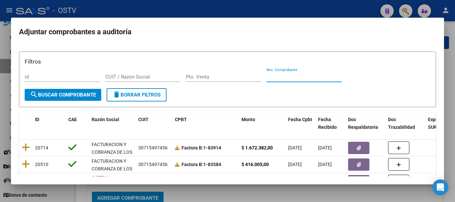
click at [301, 75] on input "Nro. Comprobante" at bounding box center [303, 77] width 75 height 6
paste input "8285"
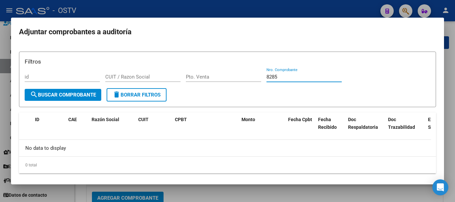
type input "8285"
click at [64, 12] on div at bounding box center [227, 101] width 455 height 202
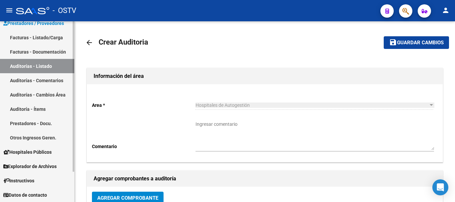
scroll to position [2, 0]
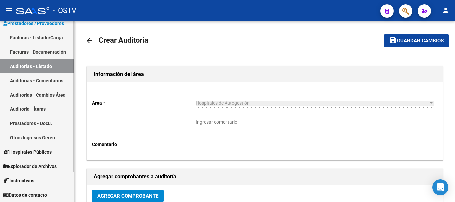
click at [48, 67] on link "Auditorías - Listado" at bounding box center [37, 66] width 74 height 14
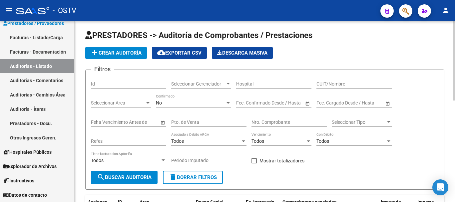
scroll to position [56, 0]
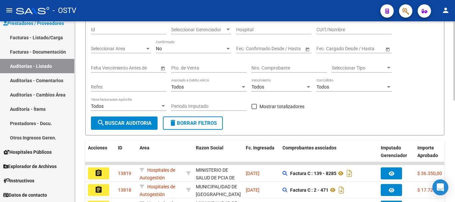
click at [268, 69] on input "Nro. Comprobante" at bounding box center [288, 68] width 75 height 6
paste input "3365"
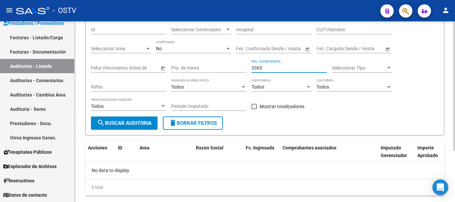
type input "3365"
click at [187, 52] on div "No Confirmado" at bounding box center [193, 46] width 75 height 13
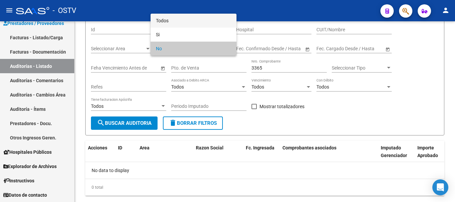
click at [182, 18] on span "Todos" at bounding box center [193, 21] width 75 height 14
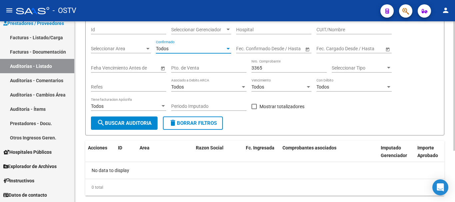
click at [147, 122] on button "search Buscar Auditoria" at bounding box center [124, 123] width 67 height 13
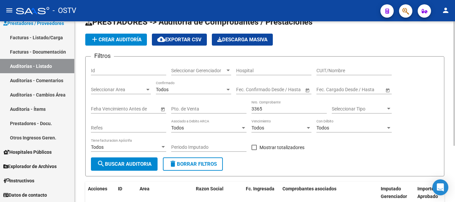
scroll to position [0, 0]
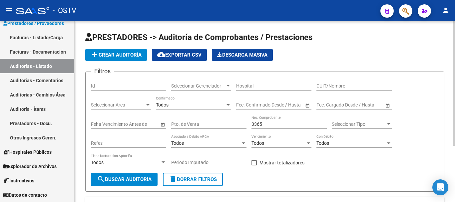
click at [108, 58] on button "add Crear Auditoría" at bounding box center [116, 55] width 62 height 12
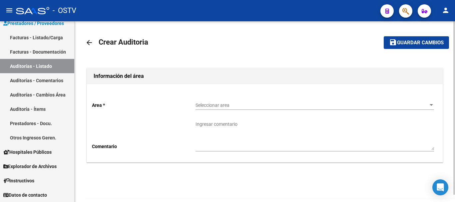
click at [268, 106] on span "Seleccionar area" at bounding box center [311, 106] width 232 height 6
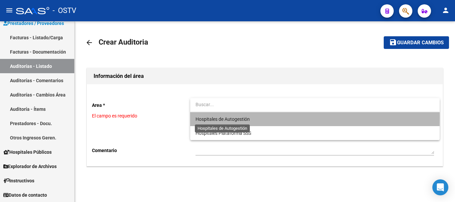
click at [232, 117] on span "Hospitales de Autogestión" at bounding box center [222, 119] width 54 height 5
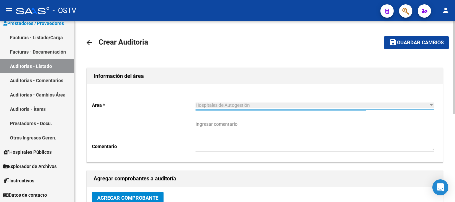
click at [145, 195] on span "Agregar Comprobante" at bounding box center [127, 198] width 61 height 6
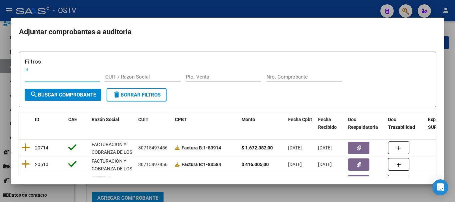
click at [295, 79] on input "Nro. Comprobante" at bounding box center [303, 77] width 75 height 6
paste input "3365"
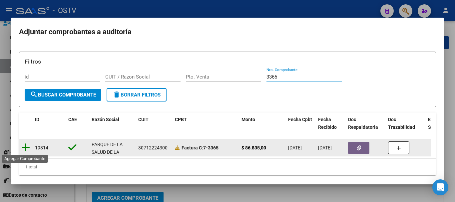
type input "3365"
click at [25, 150] on icon at bounding box center [26, 147] width 8 height 9
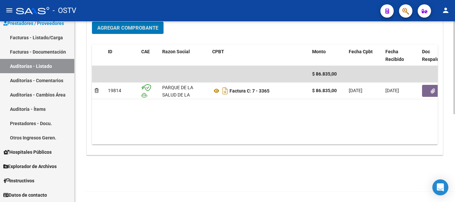
scroll to position [171, 0]
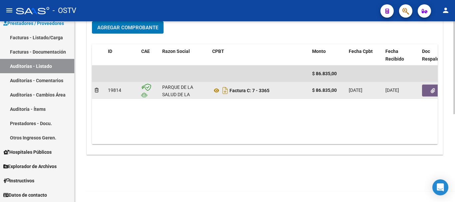
click at [432, 94] on button "button" at bounding box center [432, 91] width 21 height 12
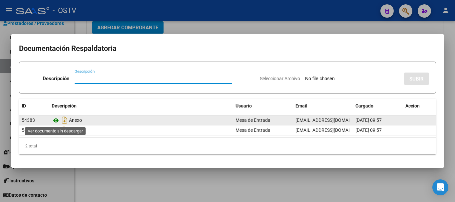
click at [57, 119] on icon at bounding box center [56, 121] width 9 height 8
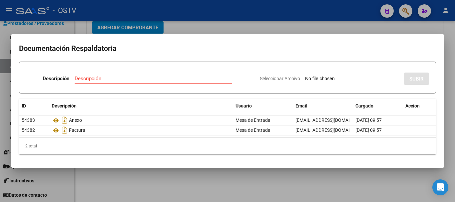
click at [323, 31] on div at bounding box center [227, 101] width 455 height 202
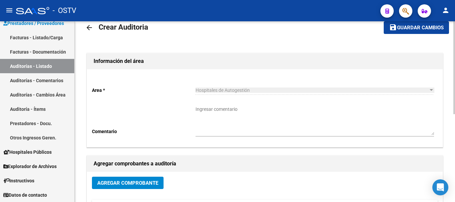
scroll to position [4, 0]
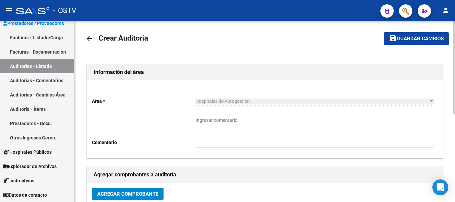
click at [419, 39] on span "Guardar cambios" at bounding box center [420, 39] width 47 height 6
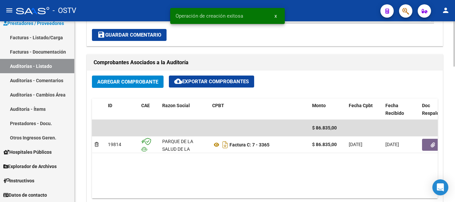
scroll to position [333, 0]
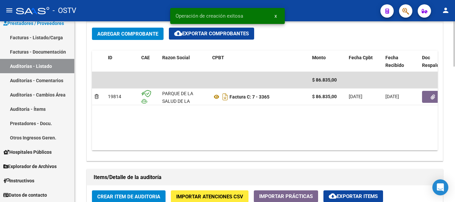
click at [134, 200] on button "Crear Item de Auditoria" at bounding box center [129, 196] width 74 height 12
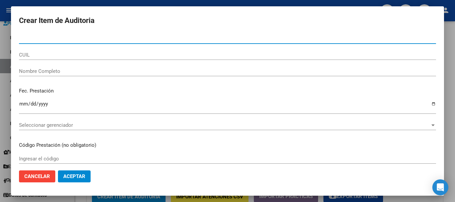
paste input "39227878"
type input "39227878"
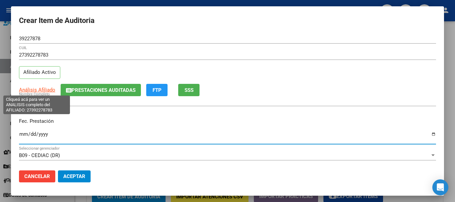
click at [36, 90] on span "Análisis Afiliado" at bounding box center [37, 90] width 36 height 6
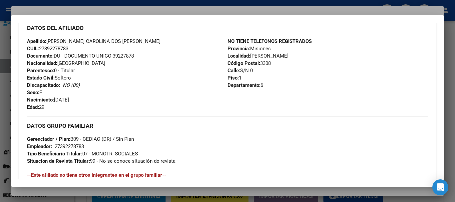
scroll to position [343, 0]
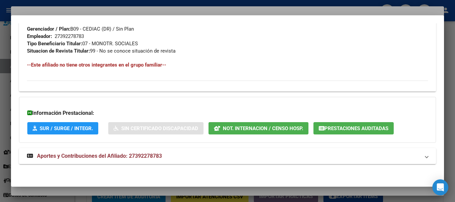
click at [162, 154] on span "Aportes y Contribuciones del Afiliado: 27392278783" at bounding box center [99, 156] width 125 height 6
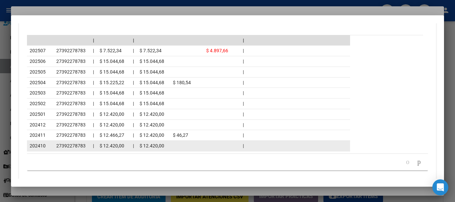
scroll to position [642, 0]
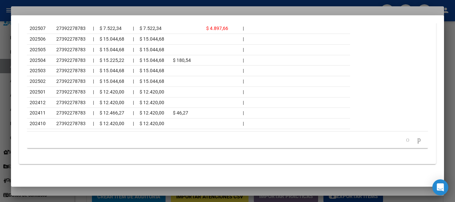
click at [120, 11] on div at bounding box center [227, 101] width 455 height 202
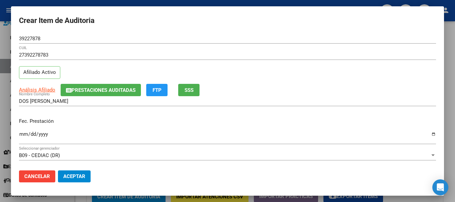
click at [258, 27] on form "Crear Item de Auditoria 39227878 Nro Documento 27392278783 CUIL Afiliado Activo…" at bounding box center [227, 101] width 417 height 174
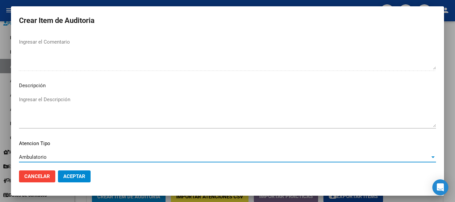
scroll to position [411, 0]
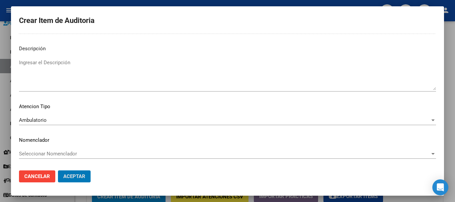
click at [58, 171] on button "Aceptar" at bounding box center [74, 177] width 33 height 12
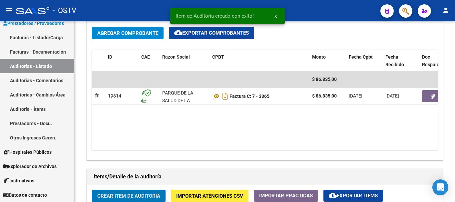
click at [92, 190] on button "Crear Item de Auditoria" at bounding box center [129, 196] width 74 height 12
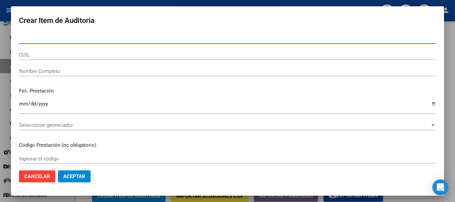
paste input "43530271"
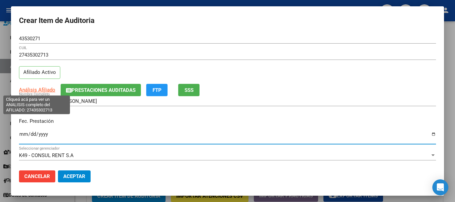
click at [38, 90] on span "Análisis Afiliado" at bounding box center [37, 90] width 36 height 6
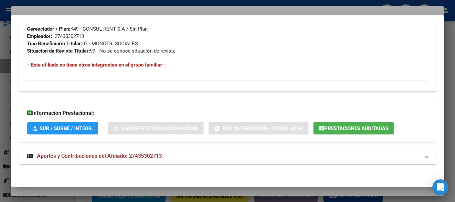
click at [130, 151] on mat-expansion-panel-header "Aportes y Contribuciones del Afiliado: 27435302713" at bounding box center [227, 156] width 417 height 16
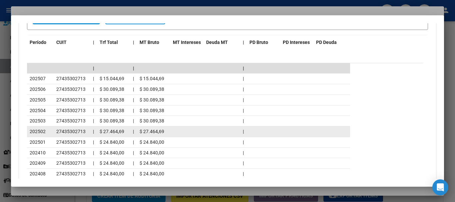
scroll to position [592, 0]
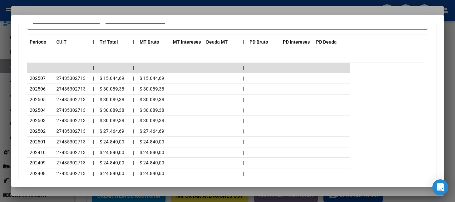
click at [106, 13] on div at bounding box center [227, 101] width 455 height 202
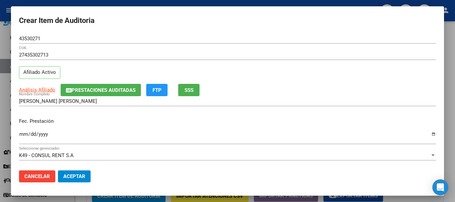
click at [285, 89] on div "Análisis Afiliado Prestaciones Auditadas FTP SSS" at bounding box center [227, 90] width 417 height 12
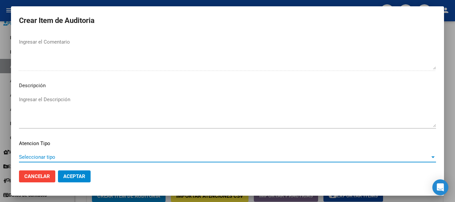
scroll to position [411, 0]
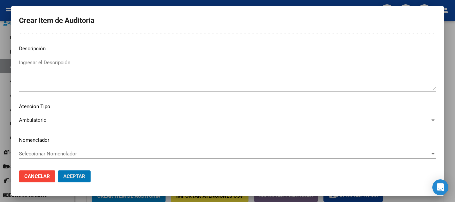
click at [58, 171] on button "Aceptar" at bounding box center [74, 177] width 33 height 12
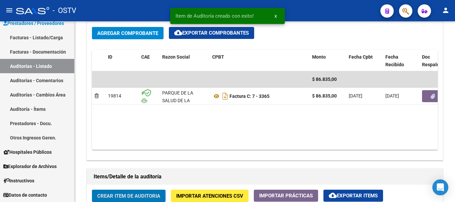
click at [92, 190] on button "Crear Item de Auditoria" at bounding box center [129, 196] width 74 height 12
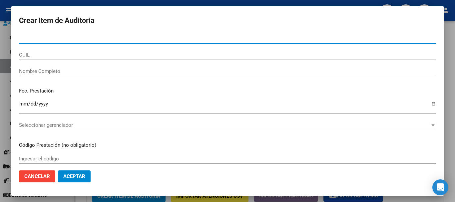
paste input "39227878"
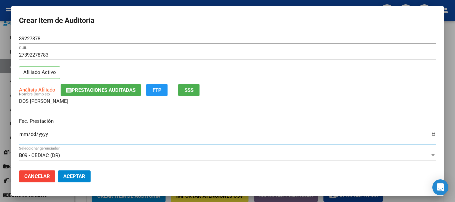
click at [66, 89] on icon "button" at bounding box center [69, 90] width 6 height 5
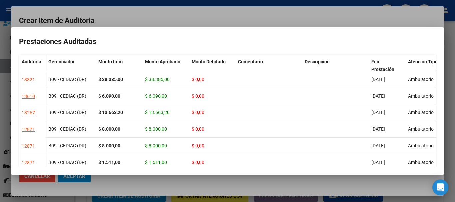
click at [140, 31] on mat-dialog-container "Prestaciones Auditadas Auditoría Gerenciador Monto Item Monto Aprobado Monto De…" at bounding box center [227, 101] width 433 height 148
click at [209, 13] on div at bounding box center [227, 101] width 455 height 202
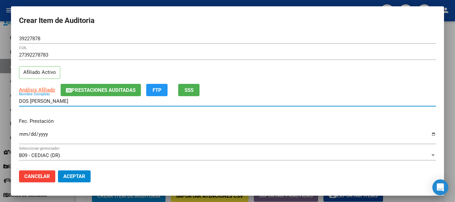
click at [309, 105] on div "DOS [PERSON_NAME] Nombre Completo" at bounding box center [227, 101] width 417 height 10
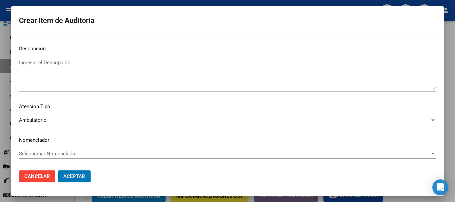
click at [58, 171] on button "Aceptar" at bounding box center [74, 177] width 33 height 12
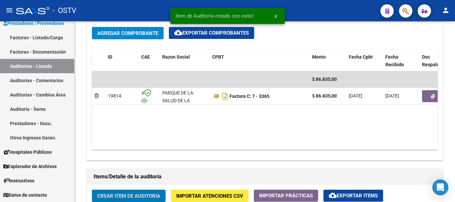
click at [92, 190] on button "Crear Item de Auditoria" at bounding box center [129, 196] width 74 height 12
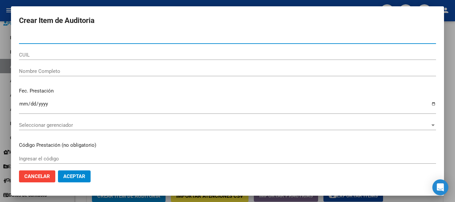
paste input "39227878"
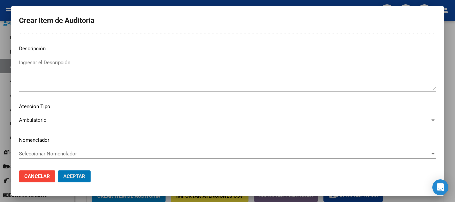
scroll to position [0, 0]
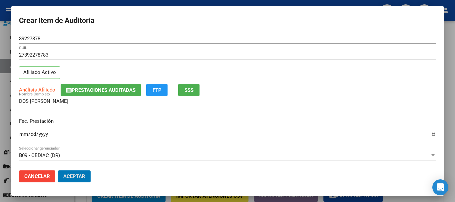
click at [58, 171] on button "Aceptar" at bounding box center [74, 177] width 33 height 12
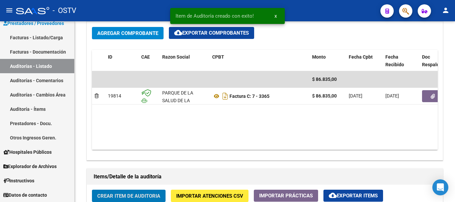
click at [92, 190] on button "Crear Item de Auditoria" at bounding box center [129, 196] width 74 height 12
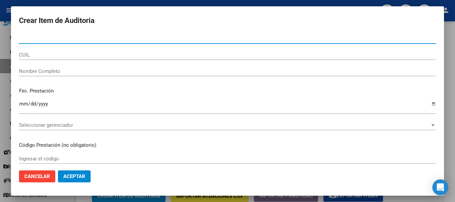
paste input "39227878"
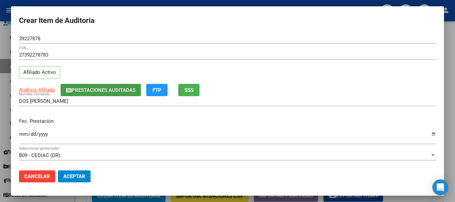
click at [86, 91] on span "Prestaciones Auditadas" at bounding box center [104, 90] width 64 height 6
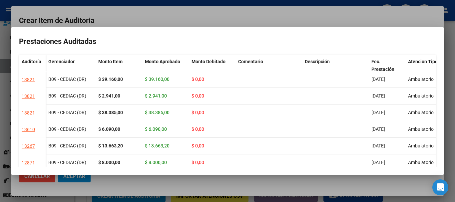
click at [196, 14] on div at bounding box center [227, 101] width 455 height 202
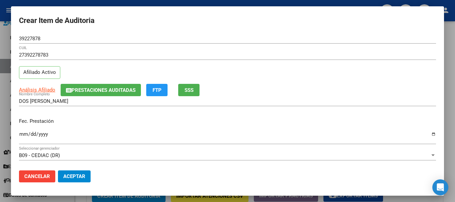
click at [187, 122] on p "Fec. Prestación" at bounding box center [227, 122] width 417 height 8
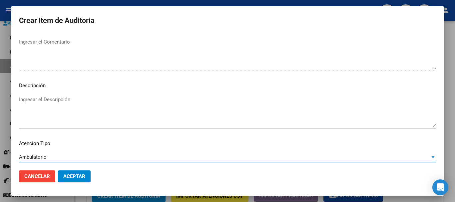
scroll to position [411, 0]
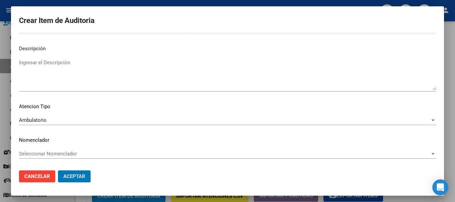
click at [58, 171] on button "Aceptar" at bounding box center [74, 177] width 33 height 12
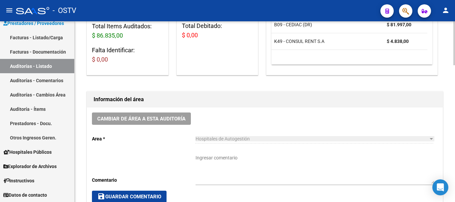
scroll to position [133, 0]
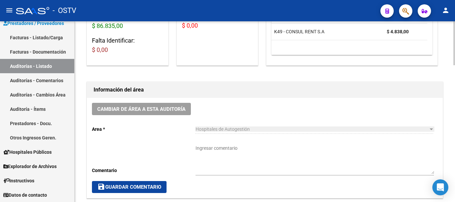
click at [231, 158] on textarea "Ingresar comentario" at bounding box center [314, 159] width 238 height 29
click at [129, 188] on span "save Guardar Comentario" at bounding box center [129, 187] width 64 height 6
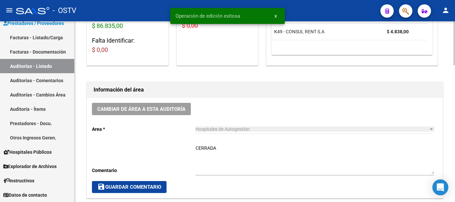
scroll to position [0, 0]
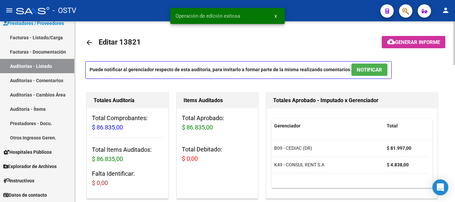
click at [88, 44] on mat-icon "arrow_back" at bounding box center [89, 43] width 8 height 8
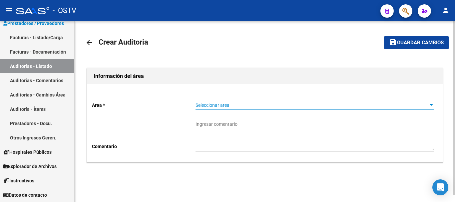
click at [234, 103] on span "Seleccionar area" at bounding box center [311, 106] width 232 height 6
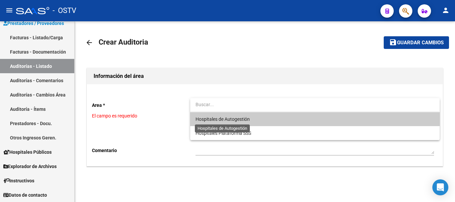
click at [233, 122] on span "Hospitales de Autogestión" at bounding box center [222, 119] width 54 height 5
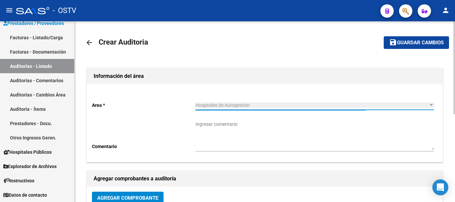
click at [159, 194] on button "Agregar Comprobante" at bounding box center [128, 198] width 72 height 12
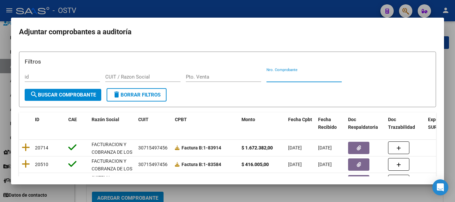
click at [303, 75] on input "Nro. Comprobante" at bounding box center [303, 77] width 75 height 6
paste input "8218"
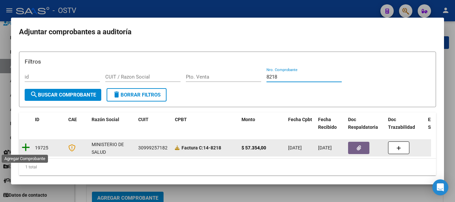
click at [22, 147] on icon at bounding box center [26, 147] width 8 height 9
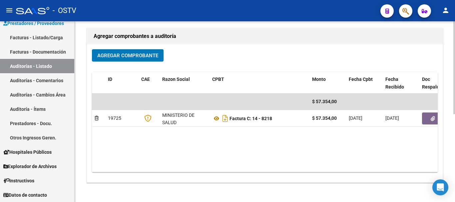
scroll to position [169, 0]
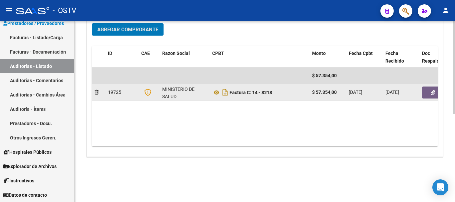
click at [425, 91] on button "button" at bounding box center [432, 93] width 21 height 12
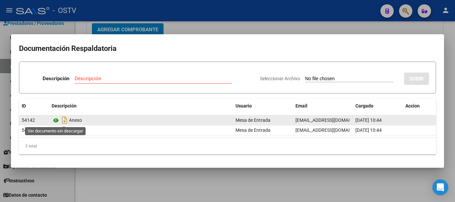
click at [56, 121] on icon at bounding box center [56, 121] width 9 height 8
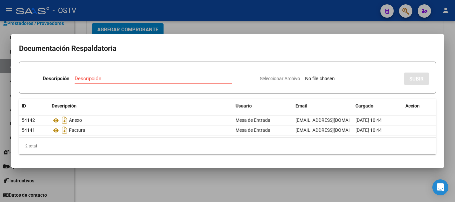
click at [229, 31] on div at bounding box center [227, 101] width 455 height 202
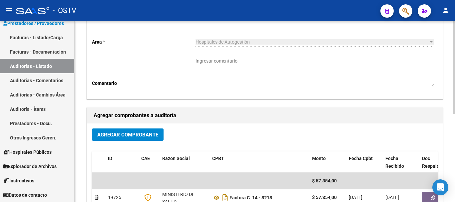
scroll to position [2, 0]
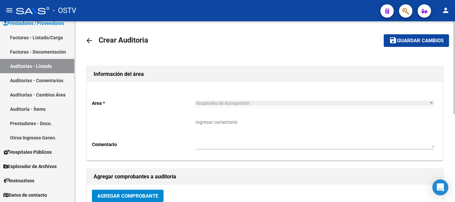
drag, startPoint x: 409, startPoint y: 40, endPoint x: 415, endPoint y: 49, distance: 11.5
click at [409, 40] on span "Guardar cambios" at bounding box center [420, 41] width 47 height 6
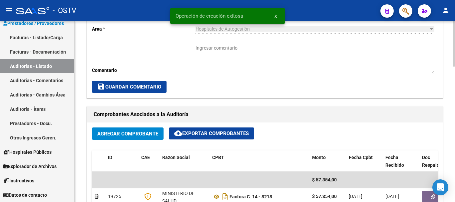
scroll to position [400, 0]
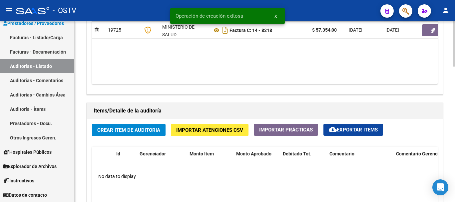
click at [148, 127] on span "Crear Item de Auditoria" at bounding box center [128, 130] width 63 height 6
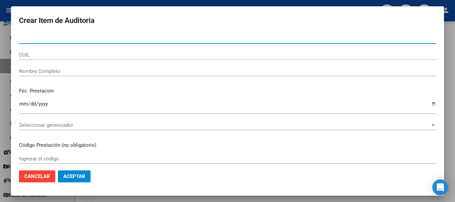
paste input "41951586"
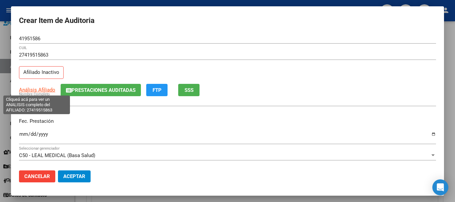
click at [48, 89] on span "Análisis Afiliado" at bounding box center [37, 90] width 36 height 6
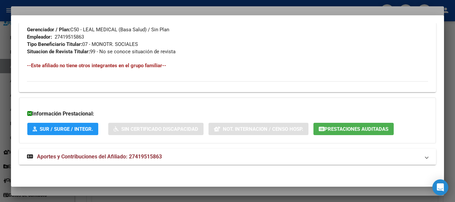
scroll to position [351, 0]
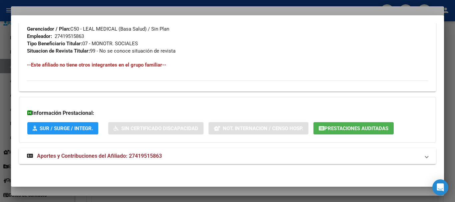
click at [130, 155] on span "Aportes y Contribuciones del Afiliado: 27419515863" at bounding box center [99, 156] width 125 height 6
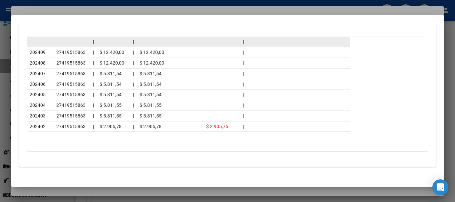
scroll to position [629, 0]
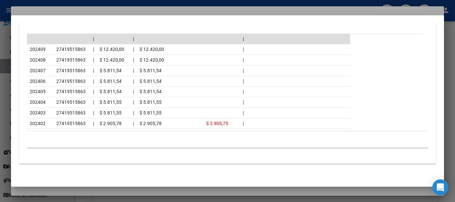
drag, startPoint x: 96, startPoint y: 8, endPoint x: 101, endPoint y: 8, distance: 5.0
click at [97, 8] on div at bounding box center [227, 101] width 455 height 202
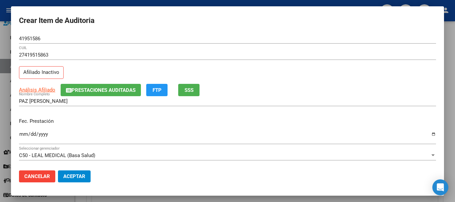
click at [293, 87] on div "Análisis Afiliado Prestaciones Auditadas FTP SSS" at bounding box center [227, 90] width 417 height 12
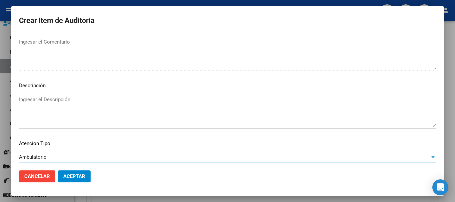
scroll to position [411, 0]
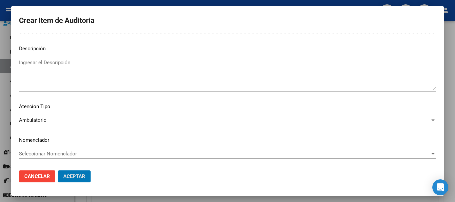
click at [58, 171] on button "Aceptar" at bounding box center [74, 177] width 33 height 12
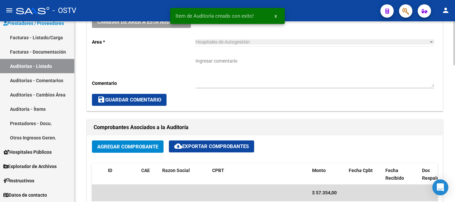
scroll to position [162, 0]
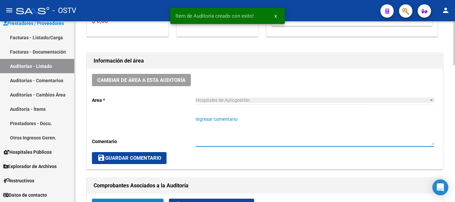
click at [219, 138] on textarea "Ingresar comentario" at bounding box center [314, 130] width 238 height 29
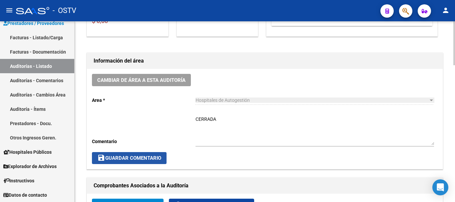
click at [154, 156] on span "save Guardar Comentario" at bounding box center [129, 158] width 64 height 6
drag, startPoint x: 156, startPoint y: 156, endPoint x: 142, endPoint y: 138, distance: 22.8
click at [156, 156] on span "save Guardar Comentario" at bounding box center [129, 158] width 64 height 6
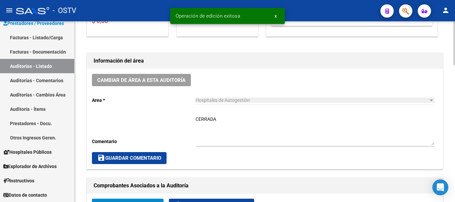
scroll to position [0, 0]
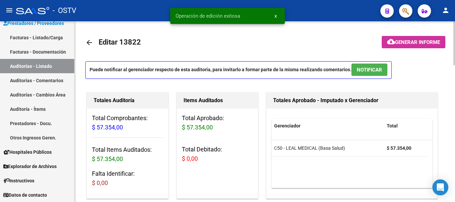
click at [92, 43] on mat-icon "arrow_back" at bounding box center [89, 43] width 8 height 8
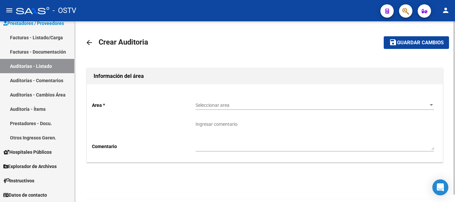
click at [218, 103] on span "Seleccionar area" at bounding box center [311, 106] width 232 height 6
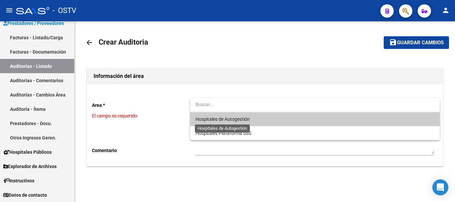
click at [219, 118] on span "Hospitales de Autogestión" at bounding box center [222, 119] width 54 height 5
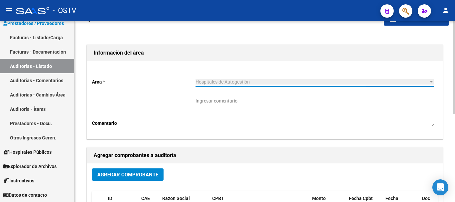
scroll to position [133, 0]
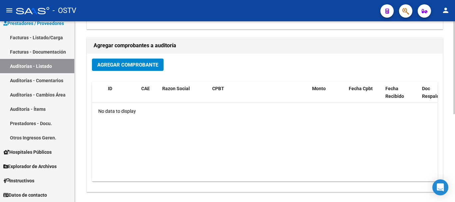
click at [138, 60] on button "Agregar Comprobante" at bounding box center [128, 65] width 72 height 12
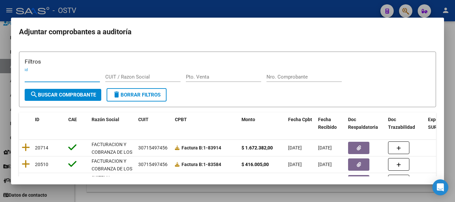
click at [312, 78] on input "Nro. Comprobante" at bounding box center [303, 77] width 75 height 6
paste input "8036"
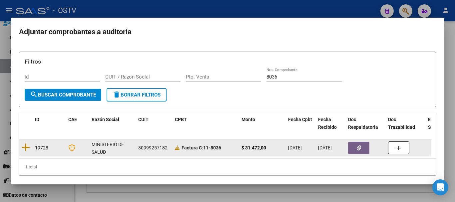
click at [21, 148] on datatable-body-cell at bounding box center [25, 148] width 13 height 16
click at [28, 147] on icon at bounding box center [26, 147] width 8 height 9
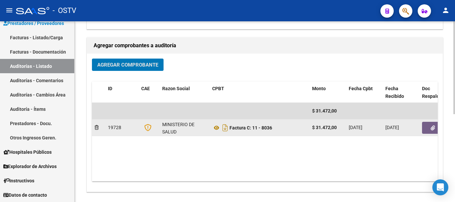
click at [428, 124] on button "button" at bounding box center [432, 128] width 21 height 12
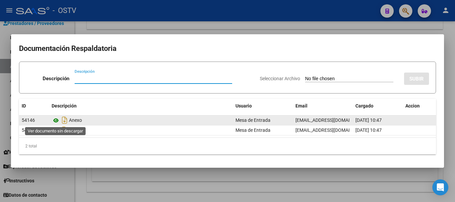
click at [55, 119] on icon at bounding box center [56, 121] width 9 height 8
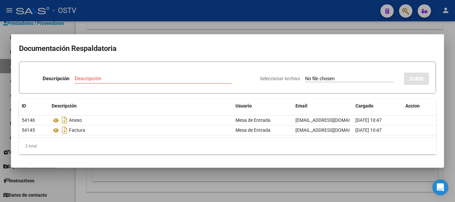
click at [113, 19] on div at bounding box center [227, 101] width 455 height 202
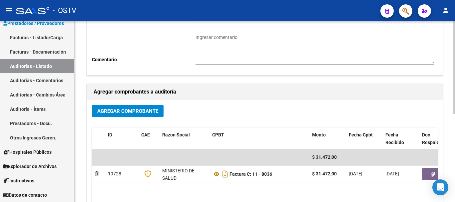
scroll to position [0, 0]
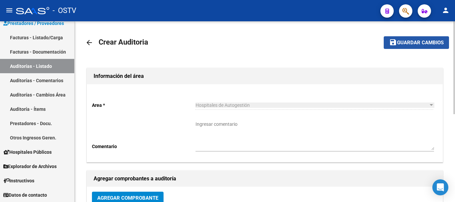
click at [402, 44] on span "Guardar cambios" at bounding box center [420, 43] width 47 height 6
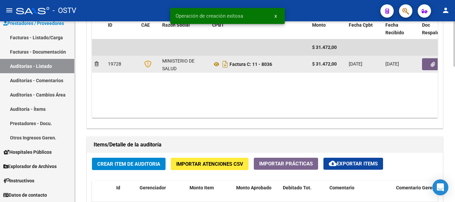
scroll to position [366, 0]
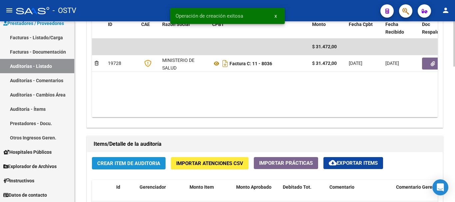
click at [139, 166] on span "Crear Item de Auditoria" at bounding box center [128, 164] width 63 height 6
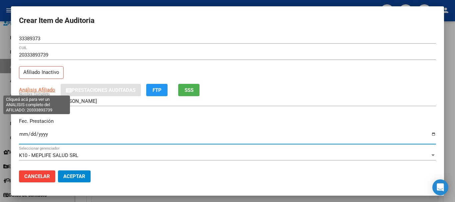
click at [46, 89] on span "Análisis Afiliado" at bounding box center [37, 90] width 36 height 6
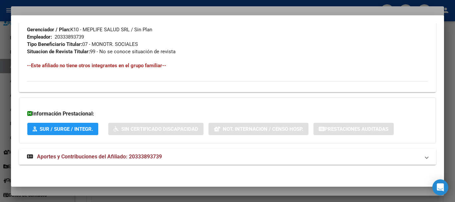
scroll to position [351, 0]
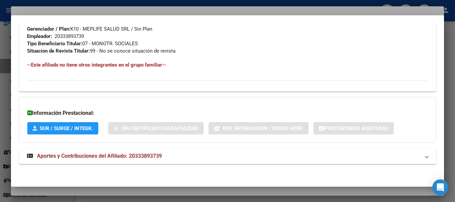
click at [132, 155] on span "Aportes y Contribuciones del Afiliado: 20333893739" at bounding box center [99, 156] width 125 height 6
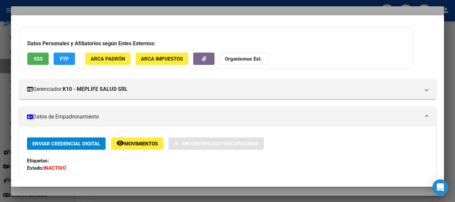
scroll to position [0, 0]
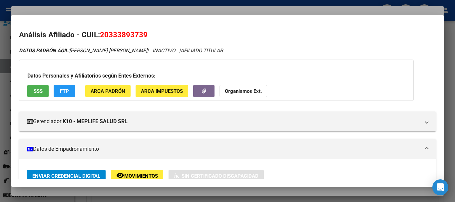
click at [248, 88] on strong "Organismos Ext." at bounding box center [243, 91] width 37 height 6
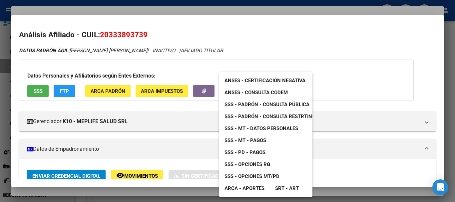
click at [290, 132] on link "SSS - MT - Datos Personales" at bounding box center [261, 129] width 84 height 12
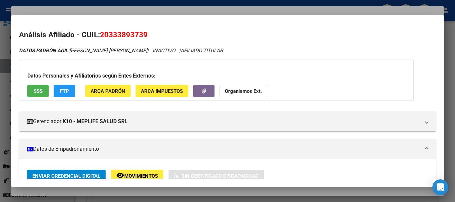
drag, startPoint x: 115, startPoint y: 10, endPoint x: 208, endPoint y: 31, distance: 95.6
click at [117, 11] on div at bounding box center [227, 101] width 455 height 202
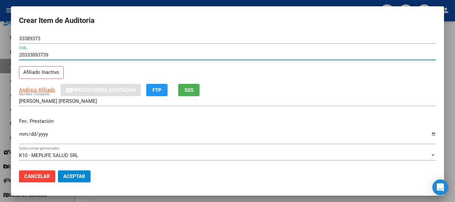
drag, startPoint x: 246, startPoint y: 58, endPoint x: 266, endPoint y: 82, distance: 31.2
click at [252, 64] on div "20333893739 CUIL" at bounding box center [227, 58] width 417 height 16
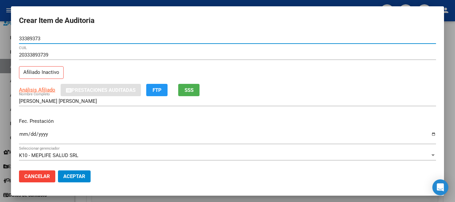
click at [58, 171] on button "Aceptar" at bounding box center [74, 177] width 33 height 12
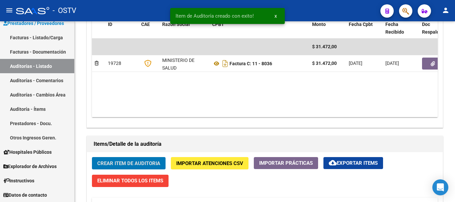
click at [92, 157] on button "Crear Item de Auditoria" at bounding box center [129, 163] width 74 height 12
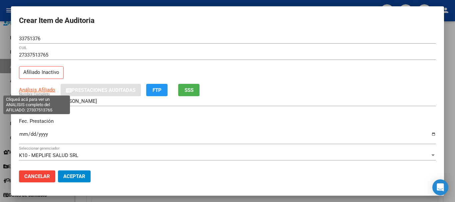
drag, startPoint x: 42, startPoint y: 90, endPoint x: 39, endPoint y: 89, distance: 3.7
click at [39, 89] on span "Análisis Afiliado" at bounding box center [37, 90] width 36 height 6
copy span "f"
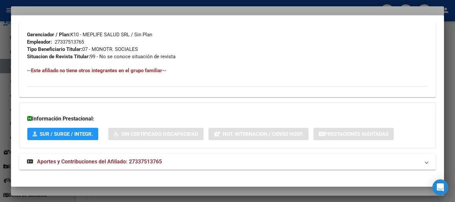
scroll to position [343, 0]
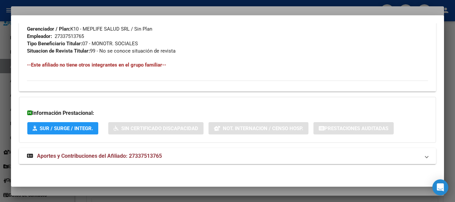
click at [144, 153] on span "Aportes y Contribuciones del Afiliado: 27337513765" at bounding box center [99, 156] width 125 height 6
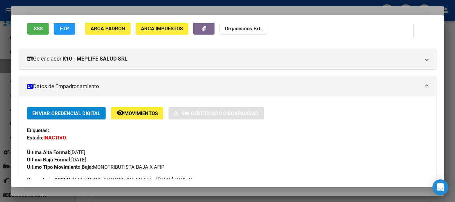
scroll to position [0, 0]
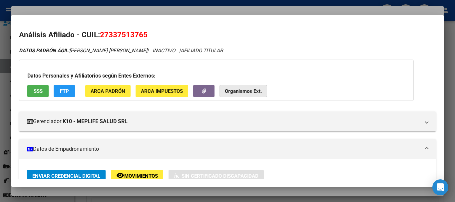
click at [251, 91] on strong "Organismos Ext." at bounding box center [243, 91] width 37 height 6
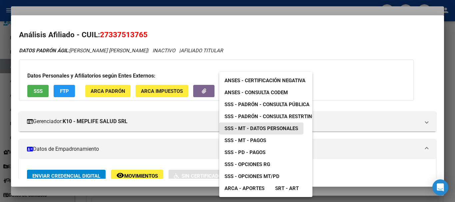
click at [273, 131] on span "SSS - MT - Datos Personales" at bounding box center [261, 129] width 74 height 6
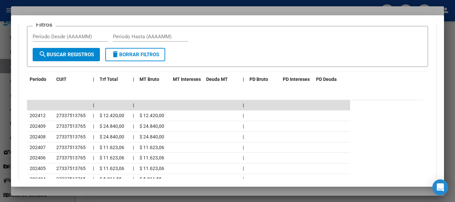
scroll to position [611, 0]
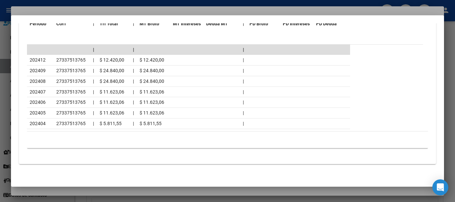
click at [159, 11] on div at bounding box center [227, 101] width 455 height 202
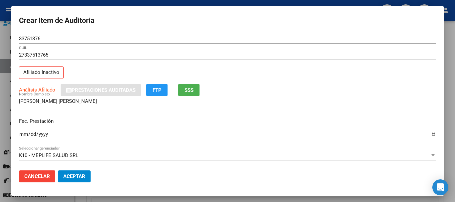
click at [208, 53] on input "27337513765" at bounding box center [227, 55] width 417 height 6
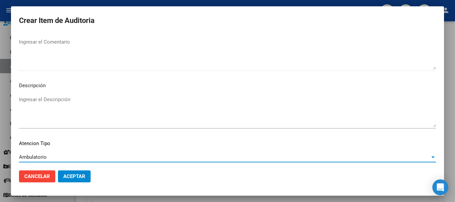
scroll to position [411, 0]
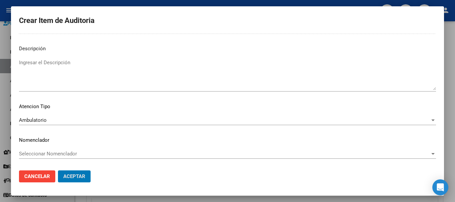
click at [58, 171] on button "Aceptar" at bounding box center [74, 177] width 33 height 12
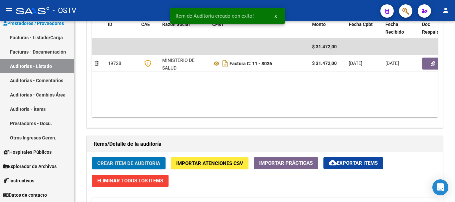
click at [92, 157] on button "Crear Item de Auditoria" at bounding box center [129, 163] width 74 height 12
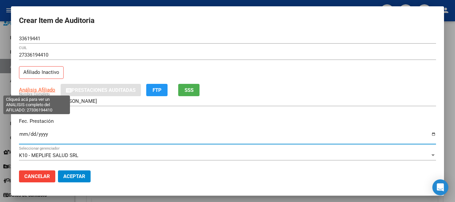
click at [31, 88] on span "Análisis Afiliado" at bounding box center [37, 90] width 36 height 6
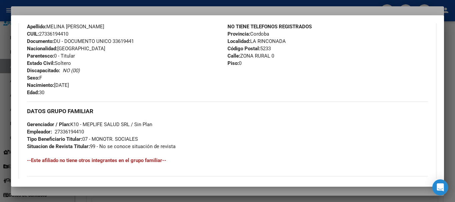
scroll to position [343, 0]
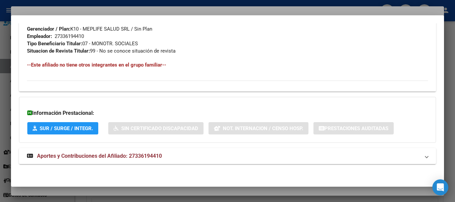
click at [109, 154] on span "Aportes y Contribuciones del Afiliado: 27336194410" at bounding box center [99, 156] width 125 height 6
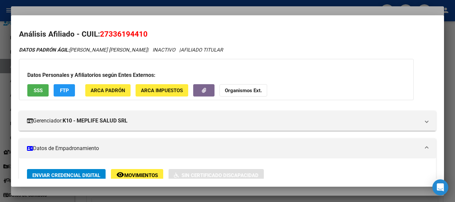
scroll to position [0, 0]
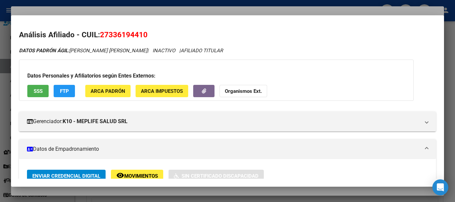
click at [249, 91] on strong "Organismos Ext." at bounding box center [243, 91] width 37 height 6
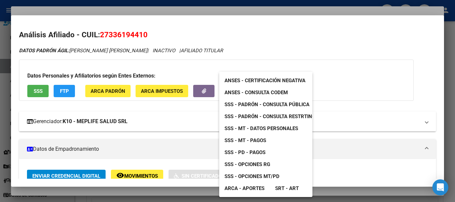
click at [260, 128] on span "SSS - MT - Datos Personales" at bounding box center [261, 129] width 74 height 6
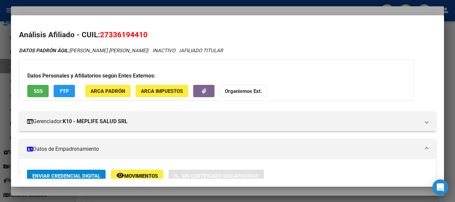
click at [154, 13] on div at bounding box center [227, 101] width 455 height 202
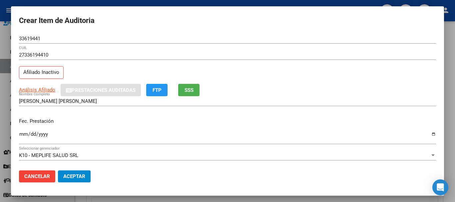
click at [341, 118] on p "Fec. Prestación" at bounding box center [227, 122] width 417 height 8
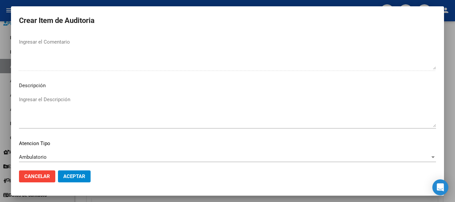
scroll to position [411, 0]
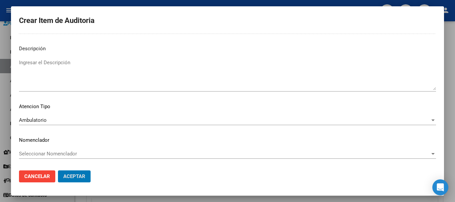
click at [58, 171] on button "Aceptar" at bounding box center [74, 177] width 33 height 12
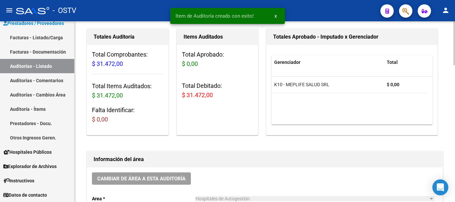
scroll to position [0, 0]
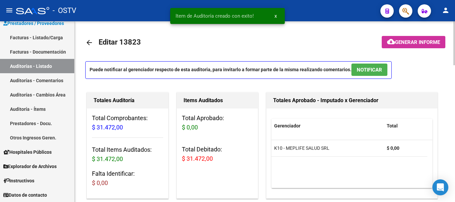
click at [433, 46] on button "cloud_download Generar informe" at bounding box center [414, 42] width 64 height 12
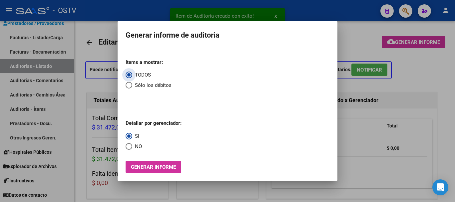
click at [127, 86] on span "Select an option" at bounding box center [129, 85] width 7 height 7
click at [127, 86] on input "Sólo los débitos" at bounding box center [129, 85] width 7 height 7
click at [125, 148] on mat-dialog-content "Items a mostrar: TODOS Sólo los débitos Detallar por gerenciador: SI NO Generar…" at bounding box center [228, 110] width 220 height 125
click at [129, 149] on span "Select an option" at bounding box center [129, 146] width 7 height 7
click at [129, 149] on input "NO" at bounding box center [129, 146] width 7 height 7
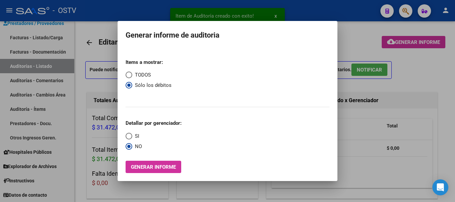
click at [142, 164] on button "Generar informe" at bounding box center [154, 167] width 56 height 12
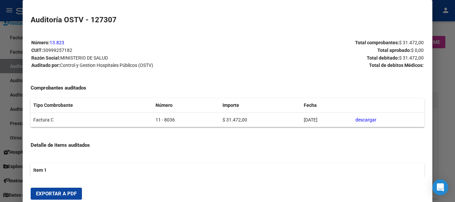
click at [57, 193] on span "Exportar a PDF" at bounding box center [56, 194] width 41 height 6
click at [455, 141] on div at bounding box center [227, 101] width 455 height 202
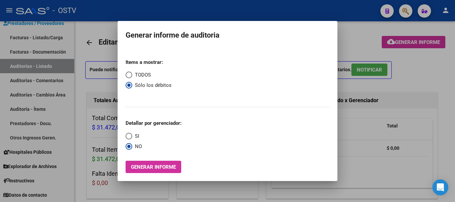
click at [455, 141] on div at bounding box center [227, 101] width 455 height 202
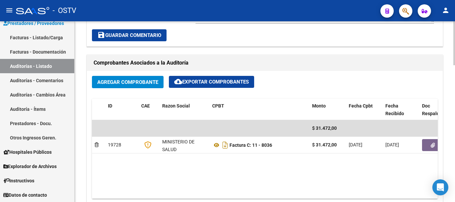
scroll to position [400, 0]
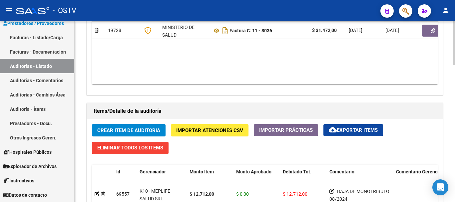
click at [429, 39] on datatable-body "$ 31.472,00 19728 MINISTERIO DE SALUD Factura C: 11 - 8036 $ 31.472,00 [DATE] […" at bounding box center [265, 45] width 346 height 79
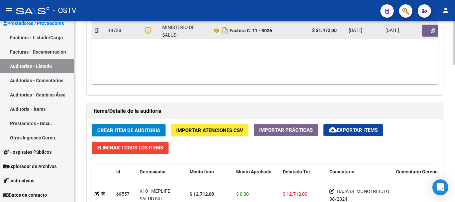
click at [431, 32] on icon "button" at bounding box center [433, 30] width 4 height 5
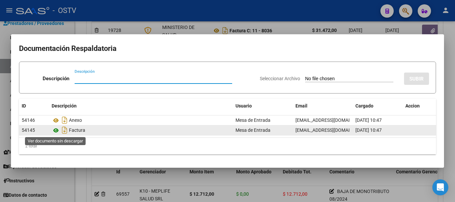
click at [57, 130] on icon at bounding box center [56, 131] width 9 height 8
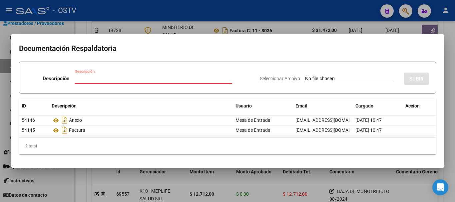
click at [96, 81] on input "Descripción" at bounding box center [154, 79] width 158 height 6
click at [305, 76] on input "Seleccionar Archivo" at bounding box center [349, 79] width 88 height 6
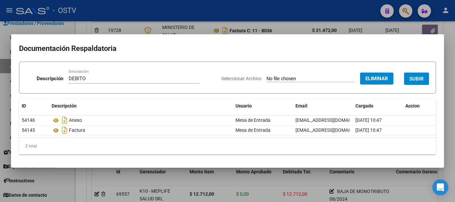
click at [413, 76] on span "SUBIR" at bounding box center [416, 79] width 14 height 6
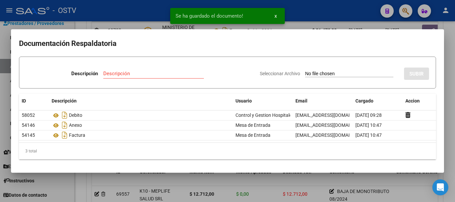
click at [454, 106] on div at bounding box center [227, 101] width 455 height 202
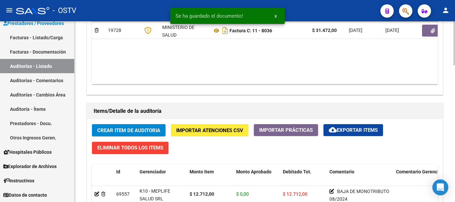
scroll to position [200, 0]
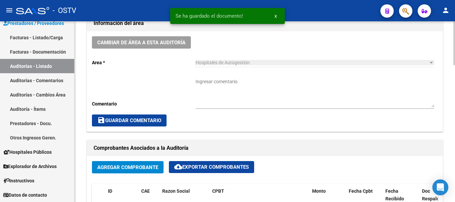
click at [253, 85] on textarea "Ingresar comentario" at bounding box center [314, 92] width 238 height 29
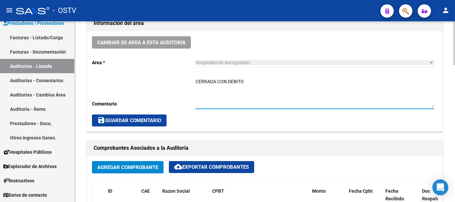
click at [145, 119] on span "save Guardar Comentario" at bounding box center [129, 121] width 64 height 6
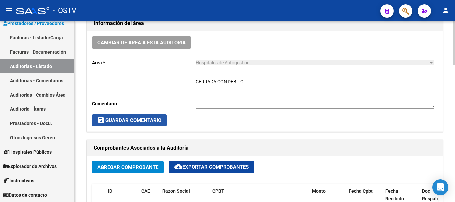
click at [128, 118] on button "save Guardar Comentario" at bounding box center [129, 121] width 75 height 12
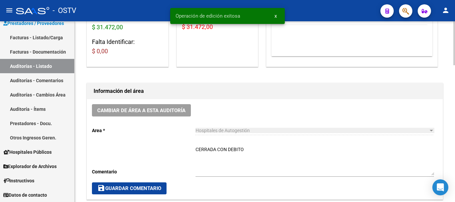
scroll to position [0, 0]
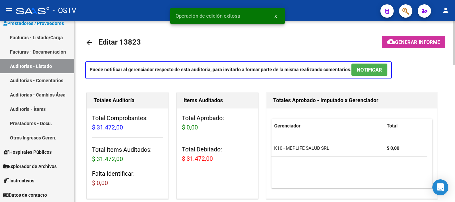
click at [93, 43] on mat-icon "arrow_back" at bounding box center [89, 43] width 8 height 8
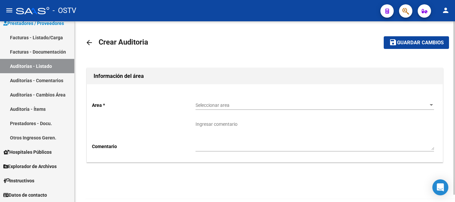
drag, startPoint x: 215, startPoint y: 91, endPoint x: 216, endPoint y: 95, distance: 4.1
click at [215, 92] on div "Area * Seleccionar area Seleccionar area Comentario Ingresar comentario" at bounding box center [265, 123] width 356 height 78
click at [215, 105] on span "Seleccionar area" at bounding box center [311, 106] width 232 height 6
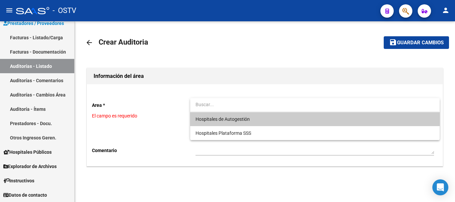
click at [218, 121] on span "Hospitales de Autogestión" at bounding box center [222, 119] width 54 height 5
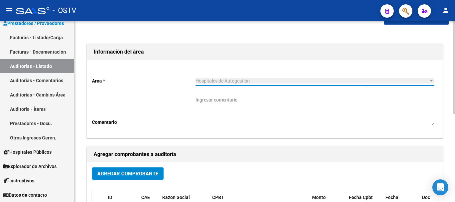
scroll to position [67, 0]
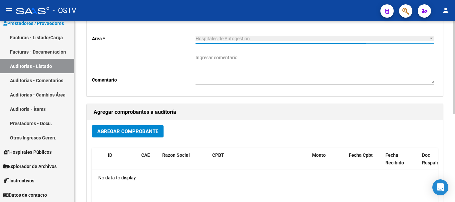
click at [131, 129] on span "Agregar Comprobante" at bounding box center [127, 132] width 61 height 6
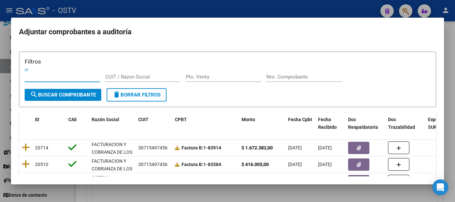
click at [299, 84] on div "Nro. Comprobante" at bounding box center [303, 80] width 75 height 16
click at [299, 80] on input "Nro. Comprobante" at bounding box center [303, 77] width 75 height 6
paste input "16894"
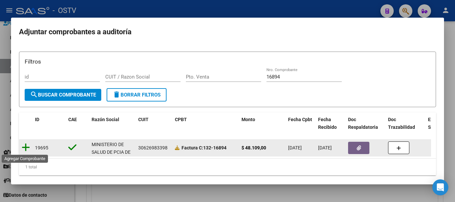
click at [25, 146] on icon at bounding box center [26, 147] width 8 height 9
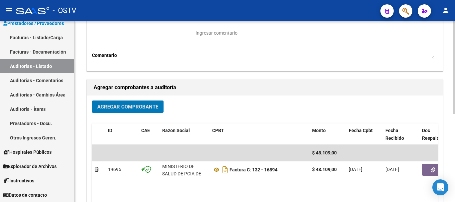
scroll to position [171, 0]
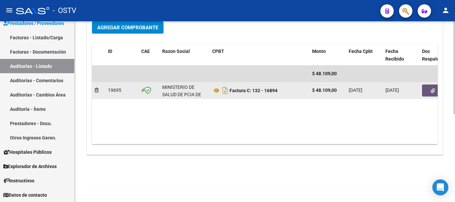
click at [429, 89] on button "button" at bounding box center [432, 91] width 21 height 12
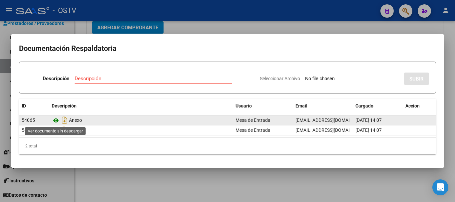
click at [55, 121] on icon at bounding box center [56, 121] width 9 height 8
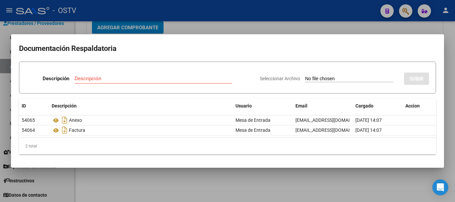
click at [342, 19] on div at bounding box center [227, 101] width 455 height 202
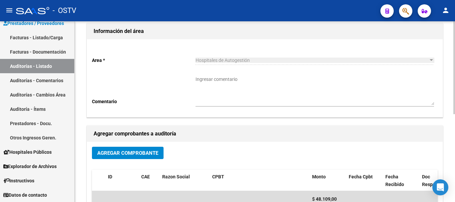
scroll to position [0, 0]
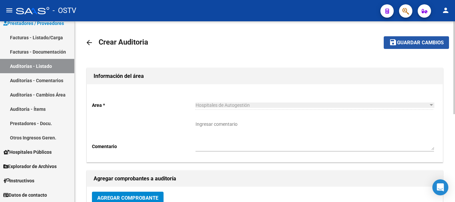
click at [417, 44] on span "Guardar cambios" at bounding box center [420, 43] width 47 height 6
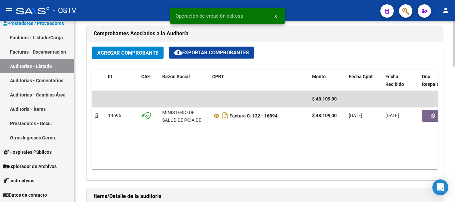
scroll to position [400, 0]
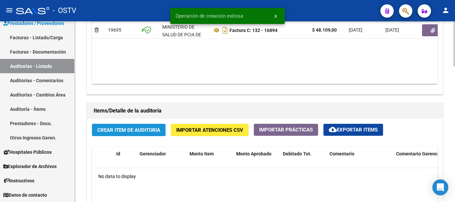
click at [153, 129] on span "Crear Item de Auditoria" at bounding box center [128, 130] width 63 height 6
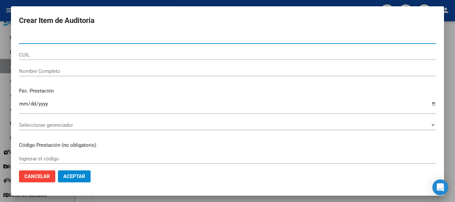
paste input "42173542"
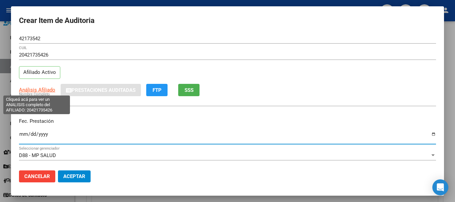
click at [34, 90] on span "Análisis Afiliado" at bounding box center [37, 90] width 36 height 6
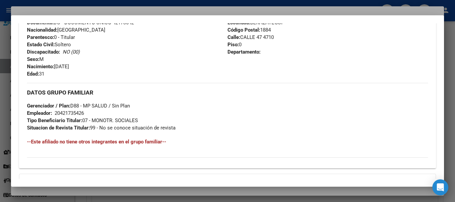
scroll to position [343, 0]
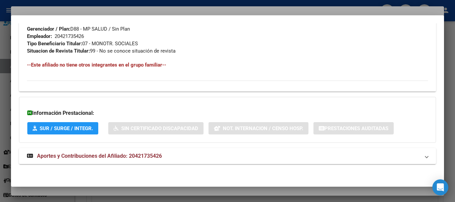
click at [130, 157] on span "Aportes y Contribuciones del Afiliado: 20421735426" at bounding box center [99, 156] width 125 height 6
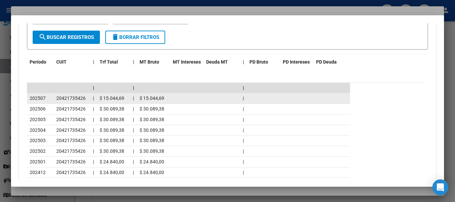
scroll to position [642, 0]
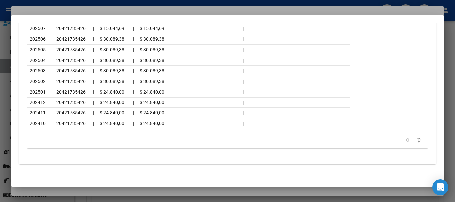
click at [95, 12] on div at bounding box center [227, 101] width 455 height 202
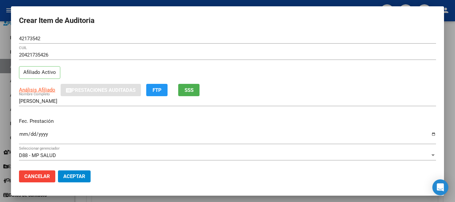
click at [299, 83] on div "20421735426 CUIL Afiliado Activo" at bounding box center [227, 67] width 417 height 34
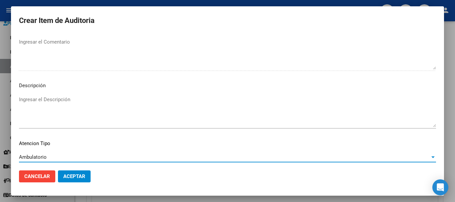
scroll to position [411, 0]
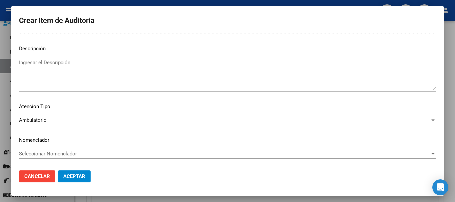
click at [58, 171] on button "Aceptar" at bounding box center [74, 177] width 33 height 12
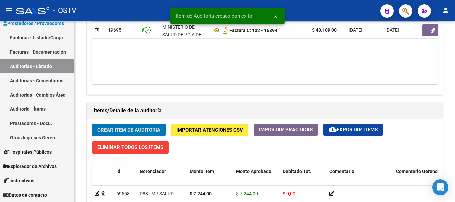
click at [92, 124] on button "Crear Item de Auditoria" at bounding box center [129, 130] width 74 height 12
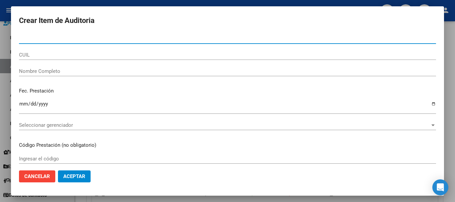
paste input "34831368"
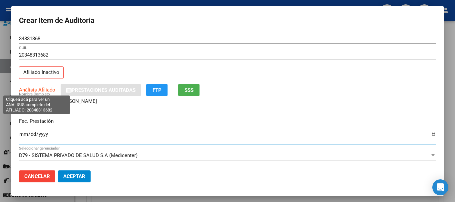
click at [45, 88] on span "Análisis Afiliado" at bounding box center [37, 90] width 36 height 6
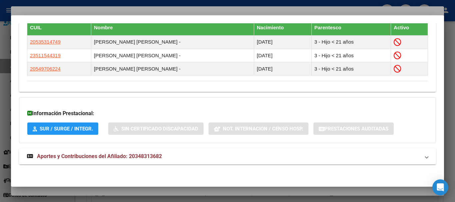
scroll to position [399, 0]
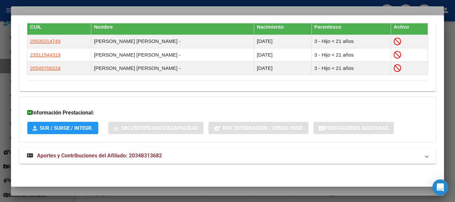
click at [175, 159] on mat-panel-title "Aportes y Contribuciones del Afiliado: 20348313682" at bounding box center [223, 156] width 393 height 8
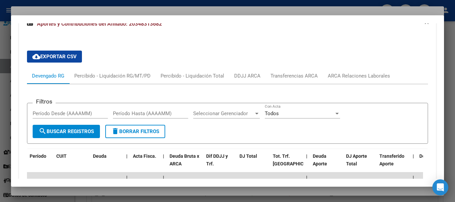
scroll to position [728, 0]
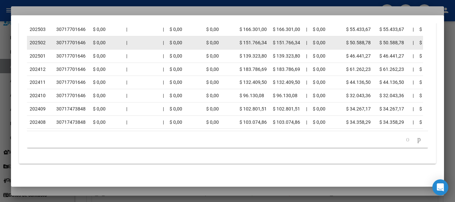
drag, startPoint x: 110, startPoint y: 9, endPoint x: 202, endPoint y: 36, distance: 96.8
click at [110, 8] on div at bounding box center [227, 101] width 455 height 202
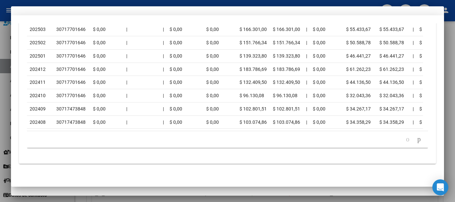
click at [258, 101] on input "[PERSON_NAME] [PERSON_NAME]" at bounding box center [227, 101] width 417 height 6
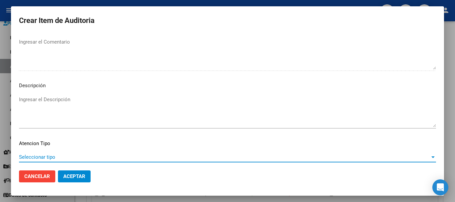
scroll to position [411, 0]
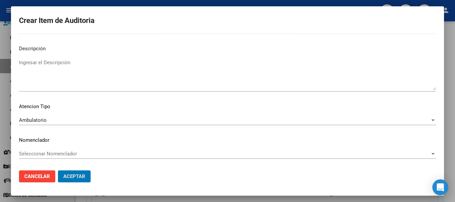
click at [58, 171] on button "Aceptar" at bounding box center [74, 177] width 33 height 12
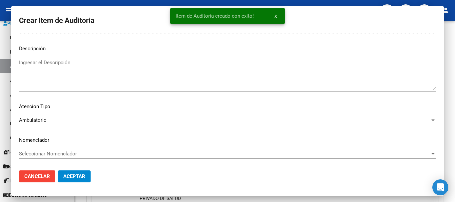
click at [92, 124] on button "Crear Item de Auditoria" at bounding box center [129, 130] width 74 height 12
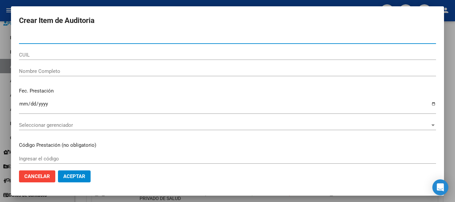
paste input "37548169"
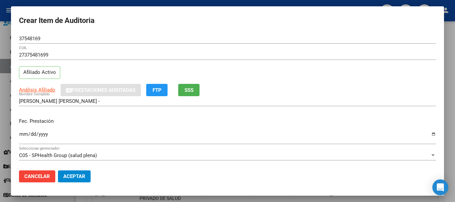
click at [33, 85] on div "Análisis Afiliado Prestaciones Auditadas FTP SSS" at bounding box center [227, 90] width 417 height 12
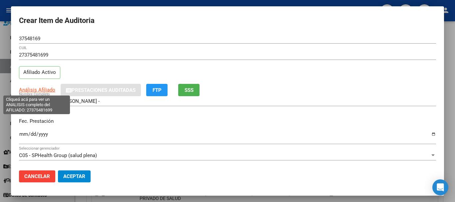
click at [33, 88] on span "Análisis Afiliado" at bounding box center [37, 90] width 36 height 6
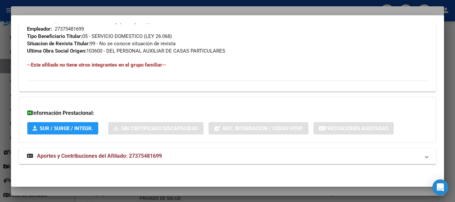
click at [151, 157] on span "Aportes y Contribuciones del Afiliado: 27375481699" at bounding box center [99, 156] width 125 height 6
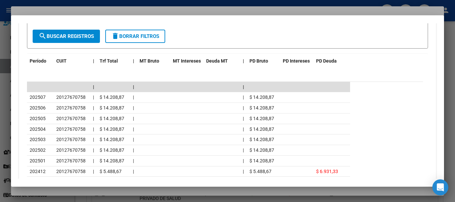
scroll to position [582, 0]
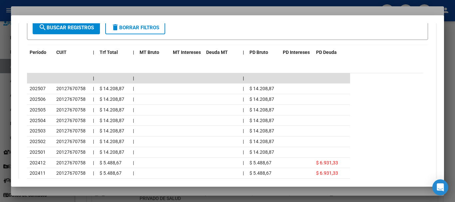
click at [157, 10] on div at bounding box center [227, 101] width 455 height 202
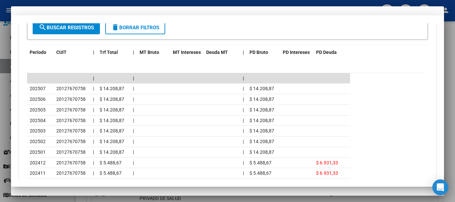
click at [268, 45] on div "37548169 Nro Documento" at bounding box center [227, 42] width 417 height 16
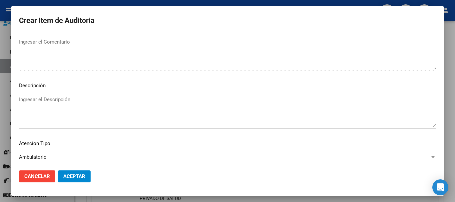
scroll to position [411, 0]
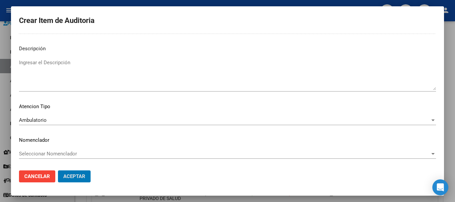
click at [58, 171] on button "Aceptar" at bounding box center [74, 177] width 33 height 12
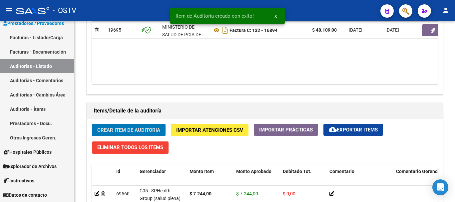
click at [92, 124] on button "Crear Item de Auditoria" at bounding box center [129, 130] width 74 height 12
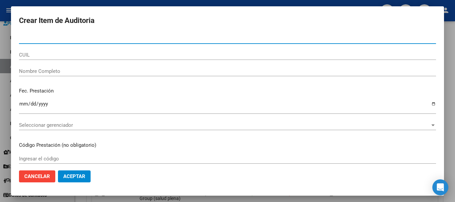
paste input "28924134"
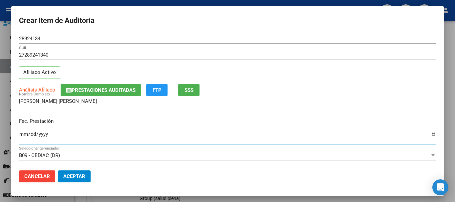
click at [45, 81] on div "27289241340 CUIL Afiliado Activo" at bounding box center [227, 67] width 417 height 34
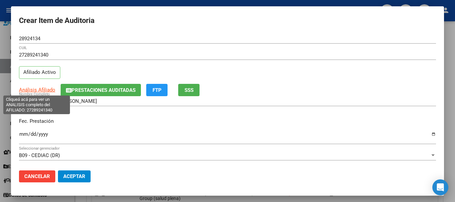
click at [42, 89] on span "Análisis Afiliado" at bounding box center [37, 90] width 36 height 6
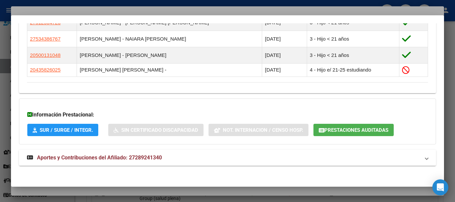
scroll to position [439, 0]
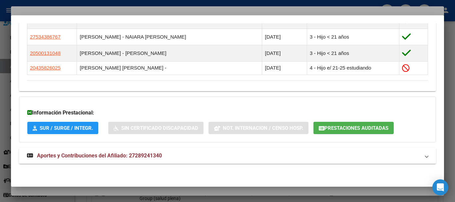
click at [123, 154] on span "Aportes y Contribuciones del Afiliado: 27289241340" at bounding box center [99, 156] width 125 height 6
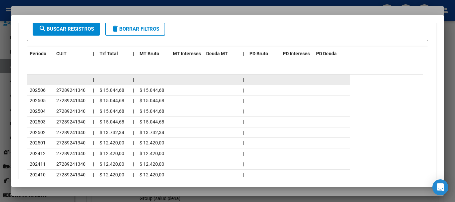
scroll to position [678, 0]
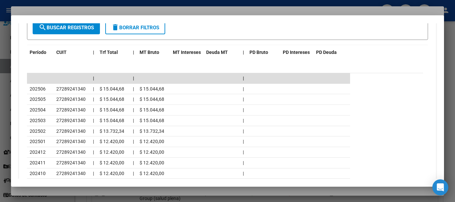
click at [109, 9] on div at bounding box center [227, 101] width 455 height 202
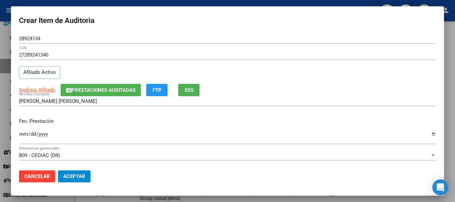
click at [275, 75] on div "27289241340 CUIL Afiliado Activo" at bounding box center [227, 67] width 417 height 34
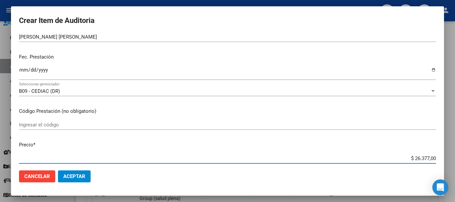
scroll to position [0, 0]
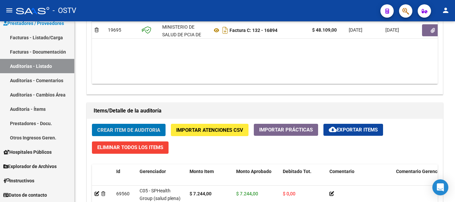
click at [92, 124] on button "Crear Item de Auditoria" at bounding box center [129, 130] width 74 height 12
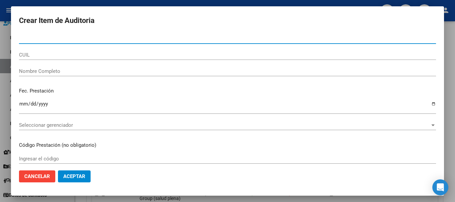
paste input "42569973"
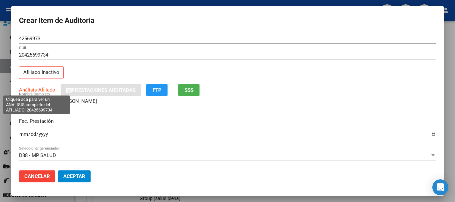
click at [41, 90] on span "Análisis Afiliado" at bounding box center [37, 90] width 36 height 6
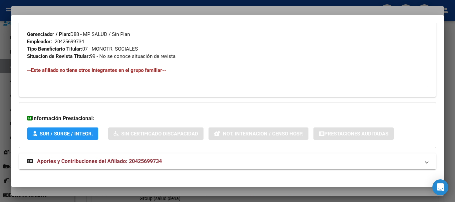
scroll to position [351, 0]
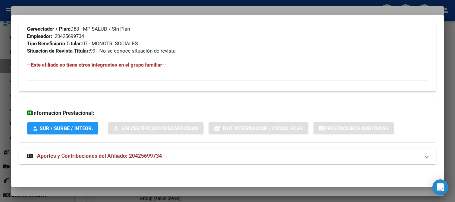
click at [156, 161] on mat-expansion-panel-header "Aportes y Contribuciones del Afiliado: 20425699734" at bounding box center [227, 156] width 417 height 16
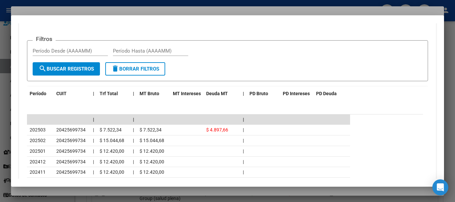
scroll to position [584, 0]
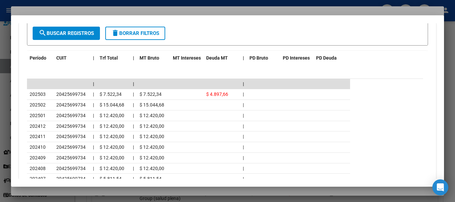
click at [77, 11] on div at bounding box center [227, 101] width 455 height 202
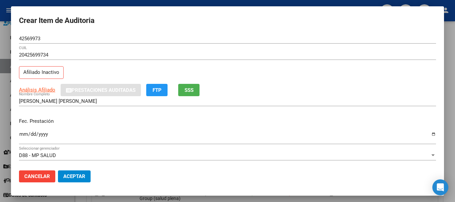
click at [233, 87] on div "Análisis Afiliado Prestaciones Auditadas FTP SSS" at bounding box center [227, 90] width 417 height 12
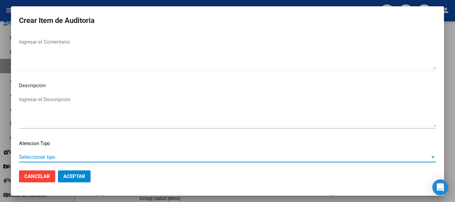
scroll to position [411, 0]
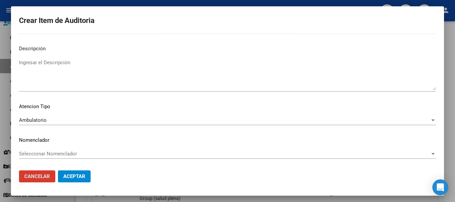
click at [58, 171] on button "Aceptar" at bounding box center [74, 177] width 33 height 12
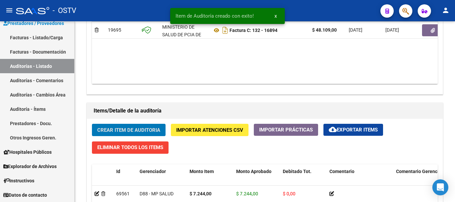
click at [92, 124] on button "Crear Item de Auditoria" at bounding box center [129, 130] width 74 height 12
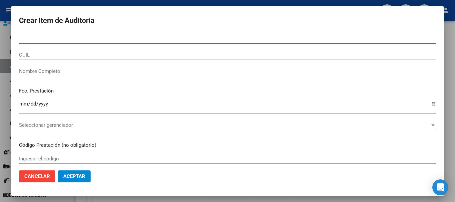
paste input "57971518"
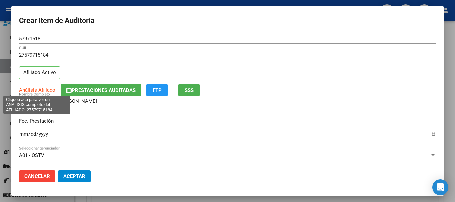
click at [42, 89] on span "Análisis Afiliado" at bounding box center [37, 90] width 36 height 6
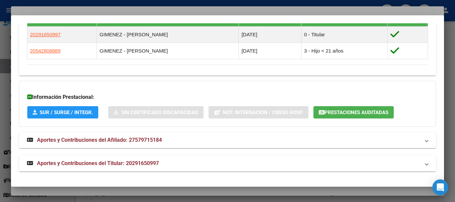
click at [140, 161] on span "Aportes y Contribuciones del Titular: 20291650997" at bounding box center [98, 163] width 122 height 6
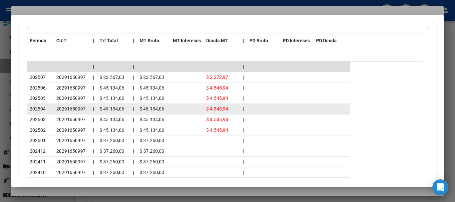
scroll to position [699, 0]
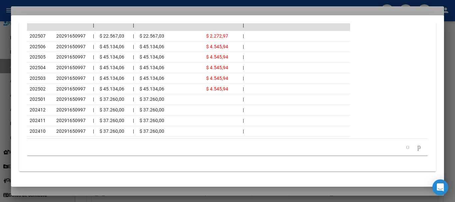
click at [106, 9] on div at bounding box center [227, 101] width 455 height 202
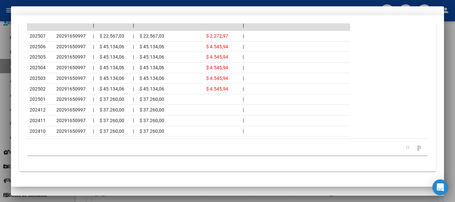
click at [270, 75] on div "27579715184 CUIL Afiliado Activo" at bounding box center [227, 67] width 417 height 34
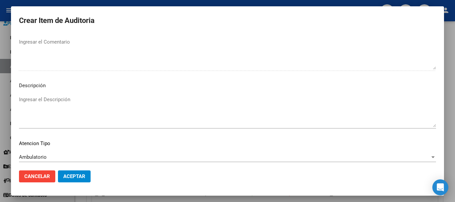
scroll to position [411, 0]
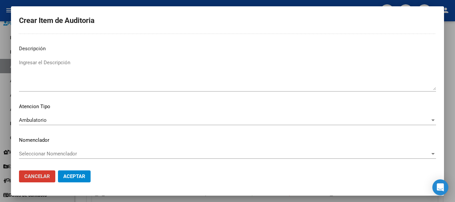
click at [58, 171] on button "Aceptar" at bounding box center [74, 177] width 33 height 12
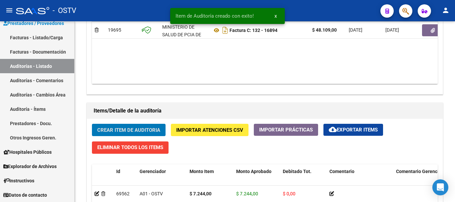
click at [92, 124] on button "Crear Item de Auditoria" at bounding box center [129, 130] width 74 height 12
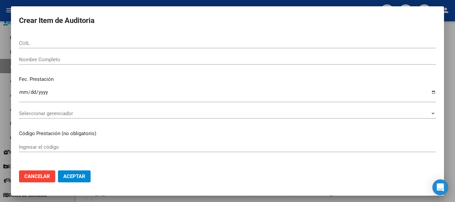
scroll to position [0, 0]
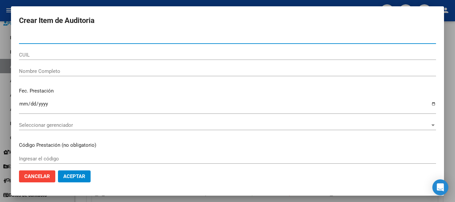
paste input "29924134"
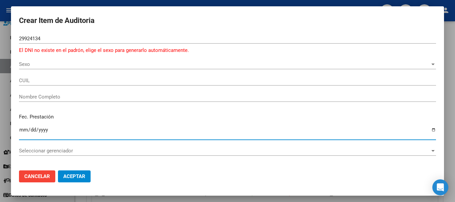
click at [25, 68] on div "Sexo Sexo" at bounding box center [227, 64] width 417 height 10
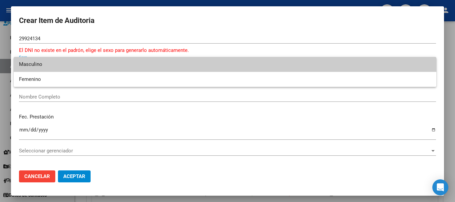
click at [44, 63] on span "Masculino" at bounding box center [225, 64] width 412 height 15
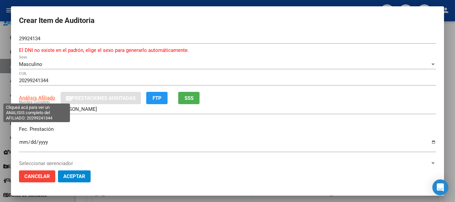
click at [50, 100] on span "Análisis Afiliado" at bounding box center [37, 98] width 36 height 6
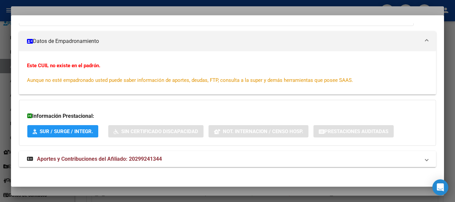
scroll to position [87, 0]
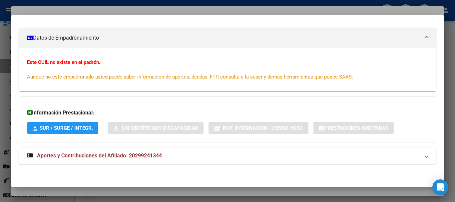
click at [105, 152] on strong "Aportes y Contribuciones del Afiliado: 20299241344" at bounding box center [94, 156] width 135 height 8
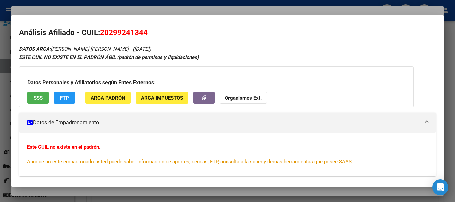
scroll to position [0, 0]
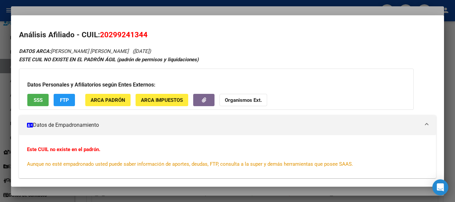
click at [237, 103] on strong "Organismos Ext." at bounding box center [243, 100] width 37 height 6
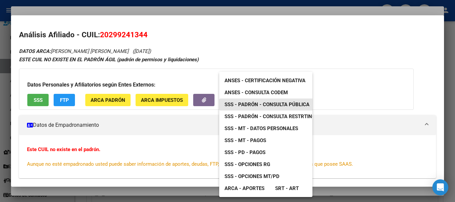
click at [272, 107] on span "SSS - Padrón - Consulta Pública" at bounding box center [266, 105] width 85 height 6
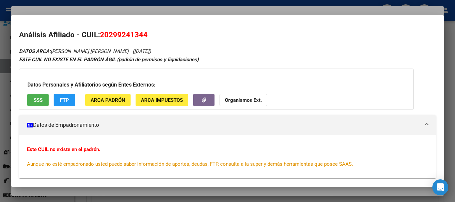
click at [201, 9] on div at bounding box center [227, 101] width 455 height 202
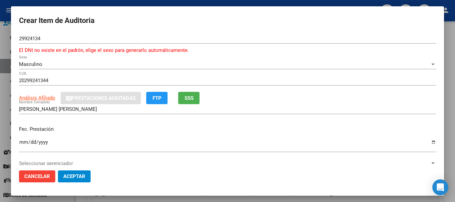
click at [280, 85] on div "20299241344 CUIL" at bounding box center [227, 81] width 417 height 10
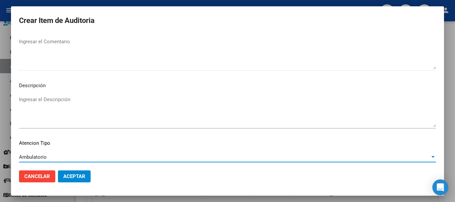
scroll to position [419, 0]
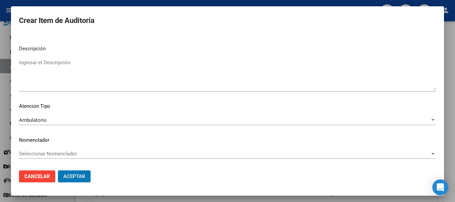
click at [58, 171] on button "Aceptar" at bounding box center [74, 177] width 33 height 12
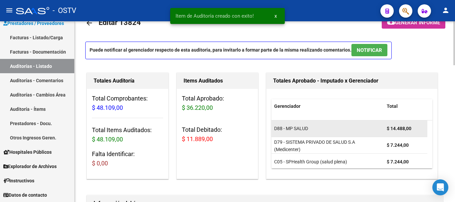
scroll to position [0, 0]
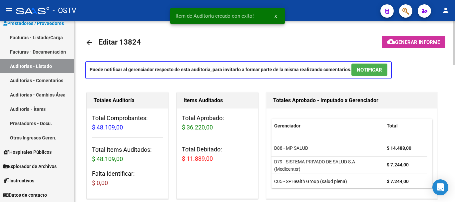
click at [424, 44] on span "Generar informe" at bounding box center [417, 42] width 45 height 6
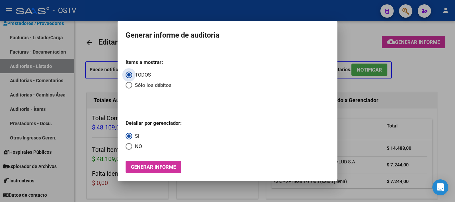
drag, startPoint x: 129, startPoint y: 147, endPoint x: 127, endPoint y: 127, distance: 20.1
click at [129, 147] on span "Select an option" at bounding box center [129, 146] width 7 height 7
click at [129, 147] on input "NO" at bounding box center [129, 146] width 7 height 7
click at [128, 87] on span "Select an option" at bounding box center [129, 85] width 7 height 7
click at [128, 87] on input "Sólo los débitos" at bounding box center [129, 85] width 7 height 7
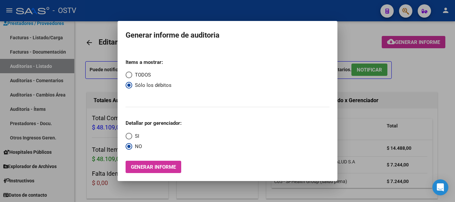
click at [154, 168] on span "Generar informe" at bounding box center [153, 167] width 45 height 6
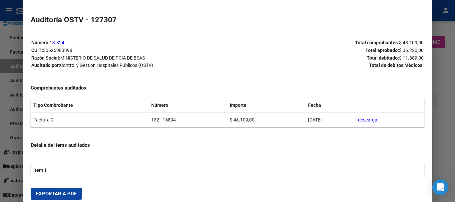
click at [452, 124] on div at bounding box center [227, 101] width 455 height 202
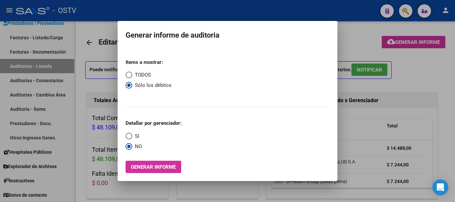
click at [415, 112] on div at bounding box center [227, 101] width 455 height 202
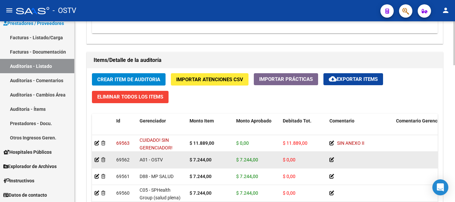
scroll to position [466, 0]
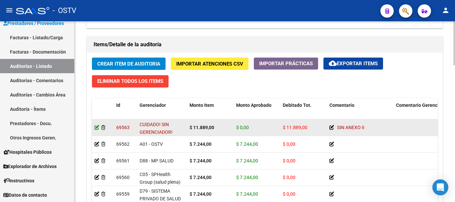
click at [97, 126] on icon at bounding box center [97, 127] width 5 height 5
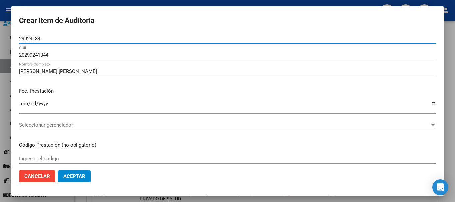
click at [220, 105] on input "[DATE]" at bounding box center [227, 106] width 417 height 11
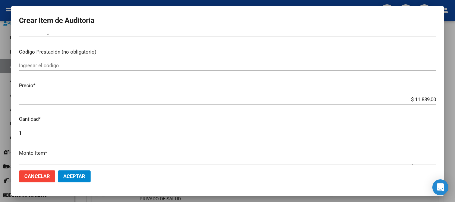
scroll to position [194, 0]
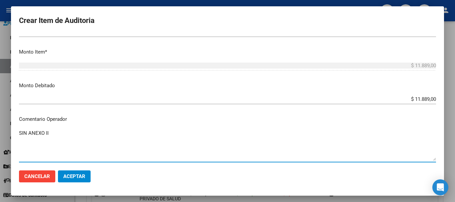
click at [21, 140] on textarea "SIN ANEXO II" at bounding box center [227, 145] width 417 height 31
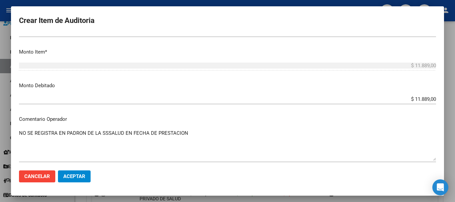
scroll to position [344, 0]
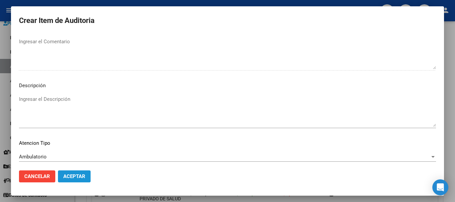
click at [76, 181] on button "Aceptar" at bounding box center [74, 177] width 33 height 12
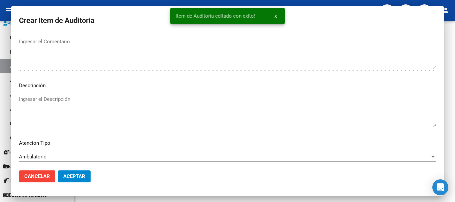
scroll to position [0, 0]
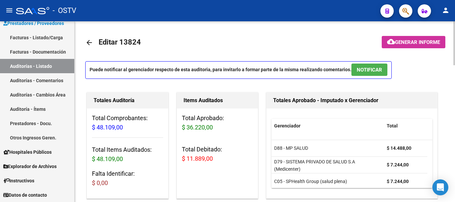
click at [411, 39] on span "cloud_download Generar informe" at bounding box center [413, 42] width 53 height 6
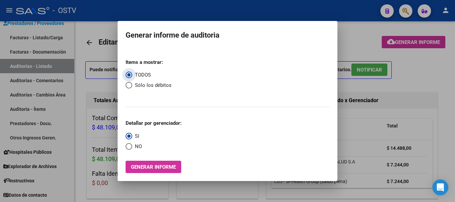
click at [130, 146] on span "Select an option" at bounding box center [129, 146] width 7 height 7
click at [130, 146] on input "NO" at bounding box center [129, 146] width 7 height 7
click at [132, 85] on span "Select an option" at bounding box center [129, 85] width 7 height 7
click at [132, 85] on input "Sólo los débitos" at bounding box center [129, 85] width 7 height 7
click at [152, 166] on span "Generar informe" at bounding box center [153, 167] width 45 height 6
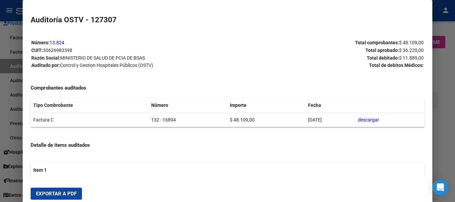
click at [54, 193] on span "Exportar a PDF" at bounding box center [56, 194] width 41 height 6
click at [455, 141] on div at bounding box center [227, 101] width 455 height 202
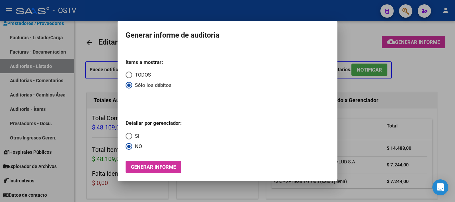
click at [362, 117] on div at bounding box center [227, 101] width 455 height 202
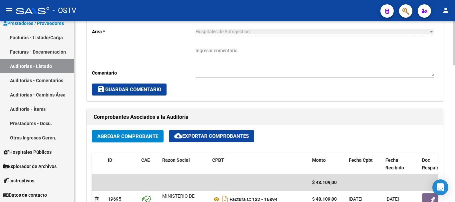
scroll to position [366, 0]
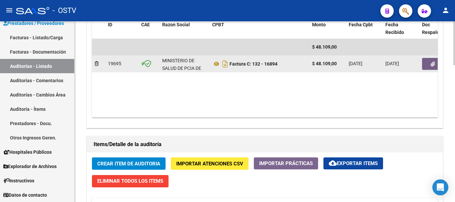
click at [432, 65] on icon "button" at bounding box center [433, 64] width 4 height 5
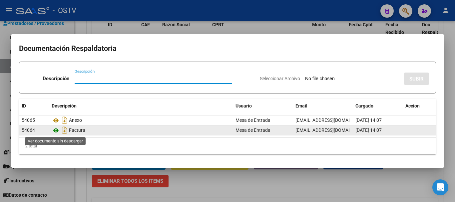
click at [58, 131] on icon at bounding box center [56, 131] width 9 height 8
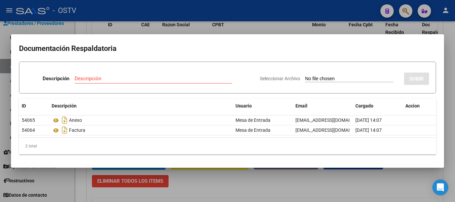
click at [127, 81] on input "Descripción" at bounding box center [154, 79] width 158 height 6
click at [305, 76] on input "Seleccionar Archivo" at bounding box center [349, 79] width 88 height 6
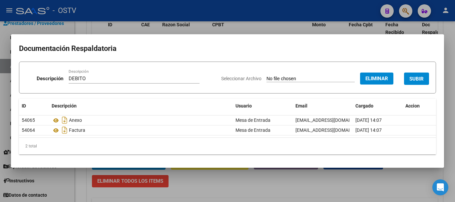
click at [423, 79] on span "SUBIR" at bounding box center [416, 79] width 14 height 6
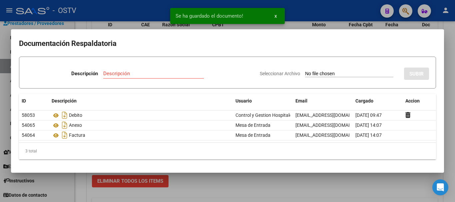
click at [455, 86] on div at bounding box center [227, 101] width 455 height 202
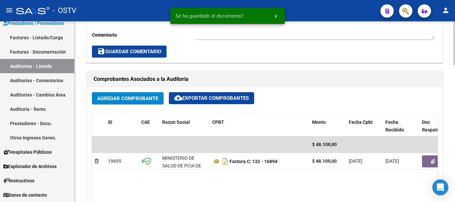
scroll to position [167, 0]
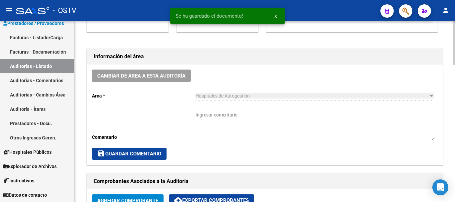
click at [255, 124] on textarea "Ingresar comentario" at bounding box center [314, 126] width 238 height 29
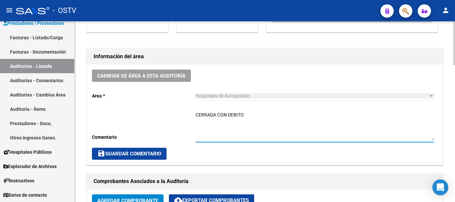
click at [115, 150] on button "save Guardar Comentario" at bounding box center [129, 154] width 75 height 12
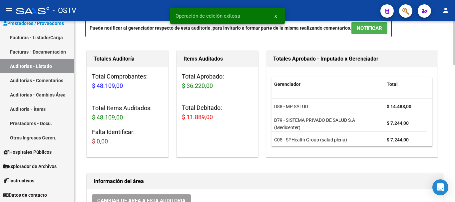
scroll to position [0, 0]
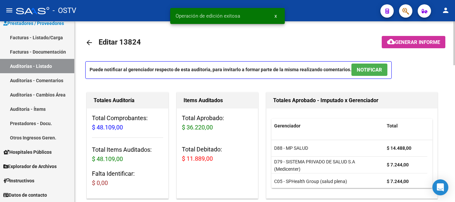
click at [94, 42] on link "arrow_back" at bounding box center [91, 43] width 13 height 16
